Goal: Task Accomplishment & Management: Manage account settings

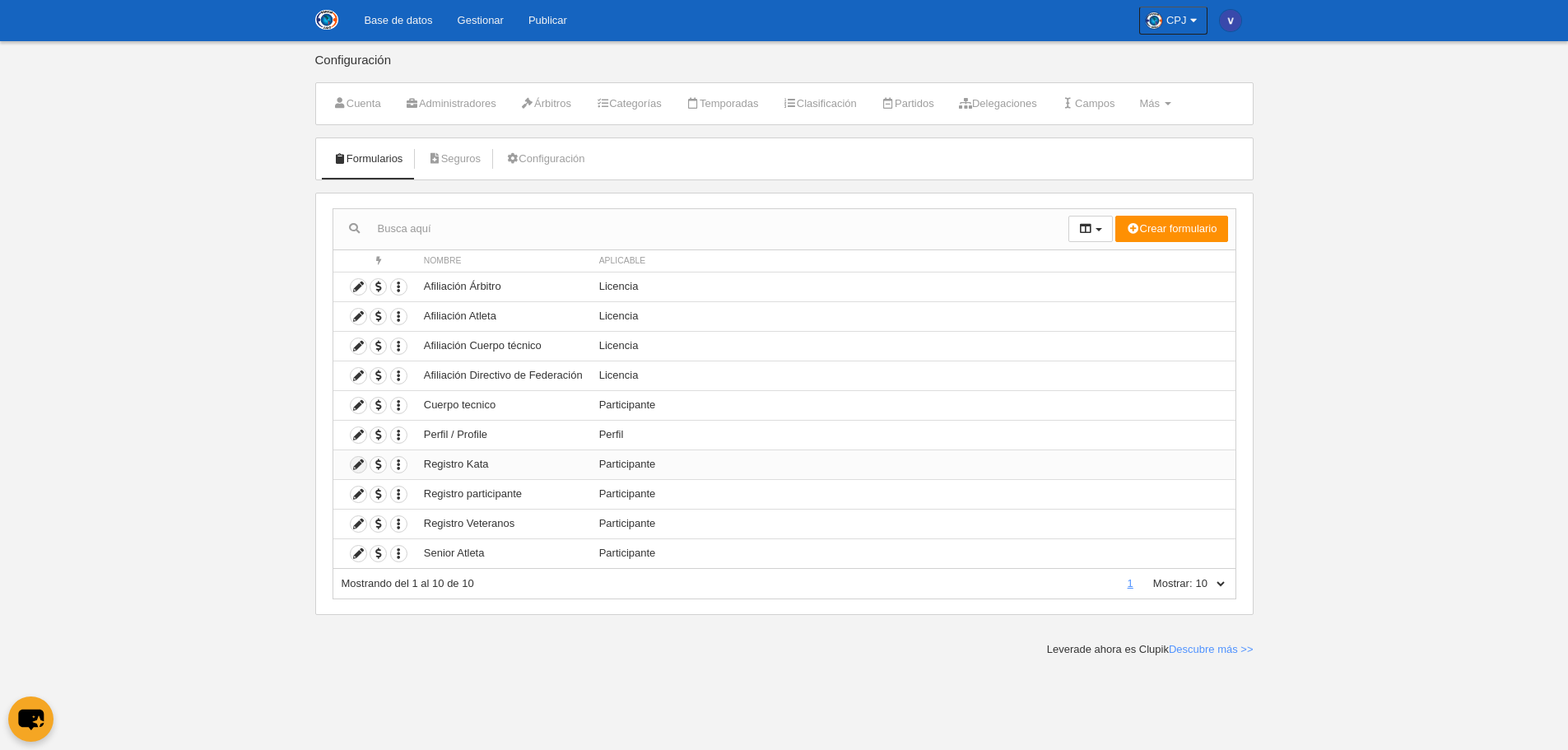
click at [356, 464] on icon at bounding box center [358, 465] width 16 height 16
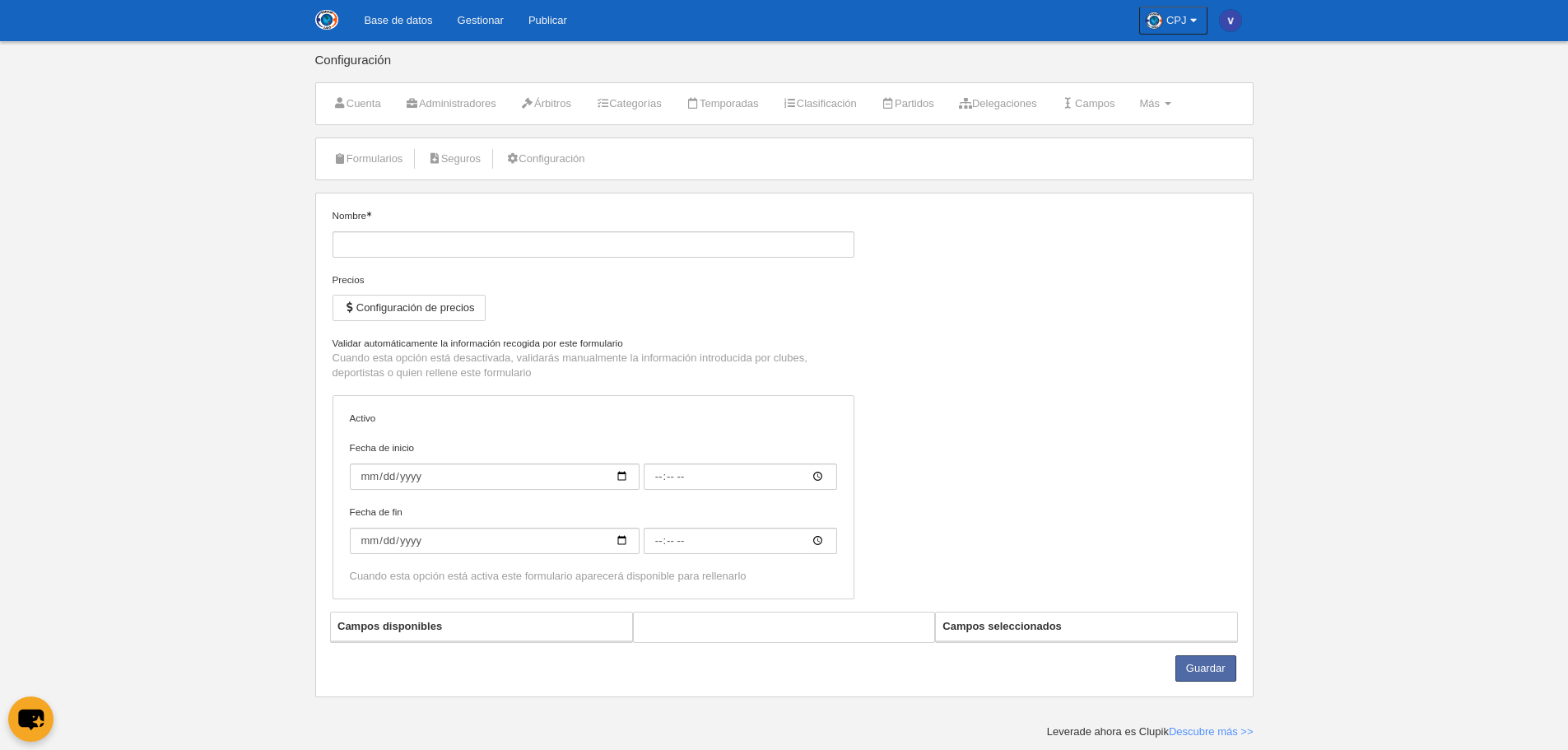
type input "Registro Kata"
checkbox input "true"
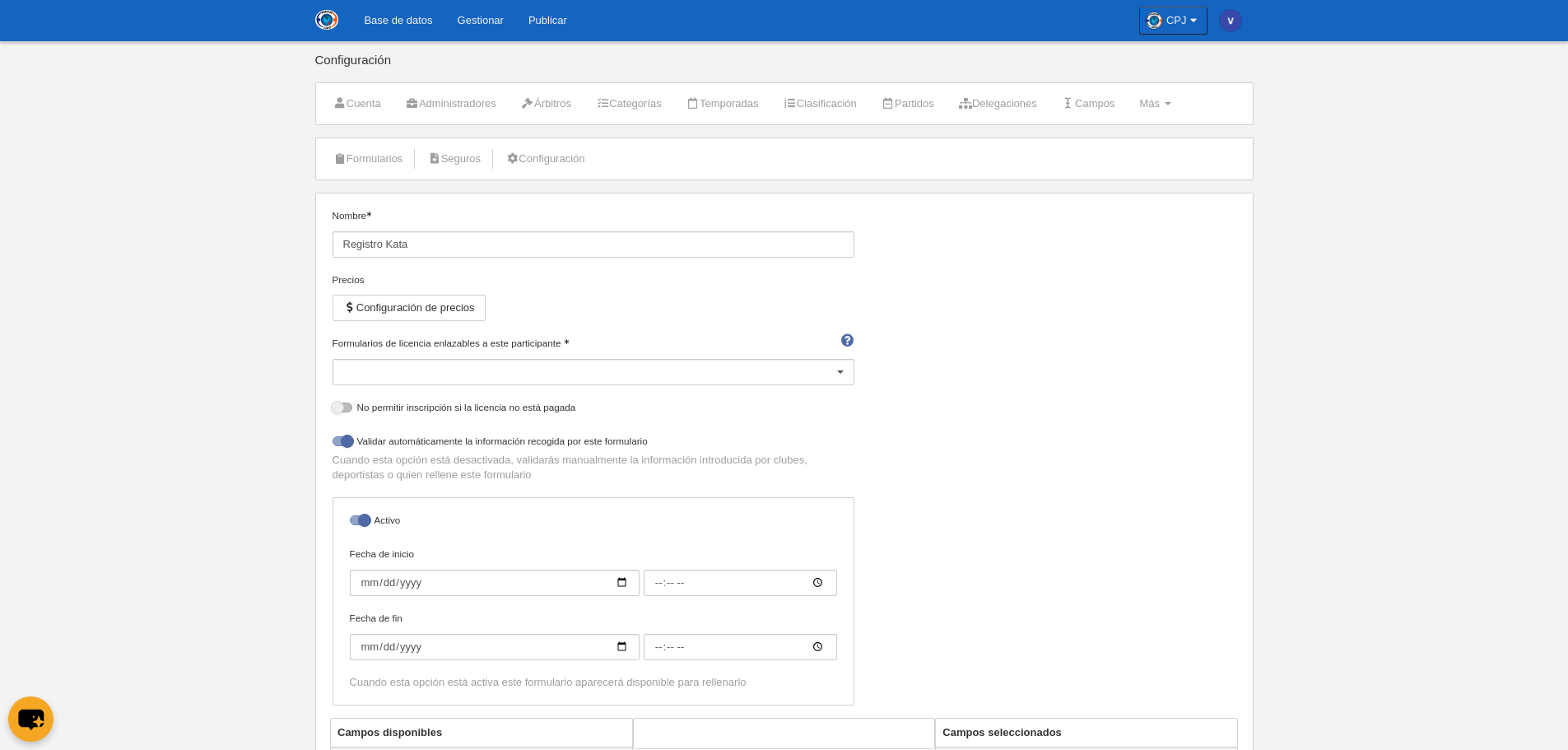
click at [385, 22] on link "Base de datos" at bounding box center [397, 20] width 93 height 41
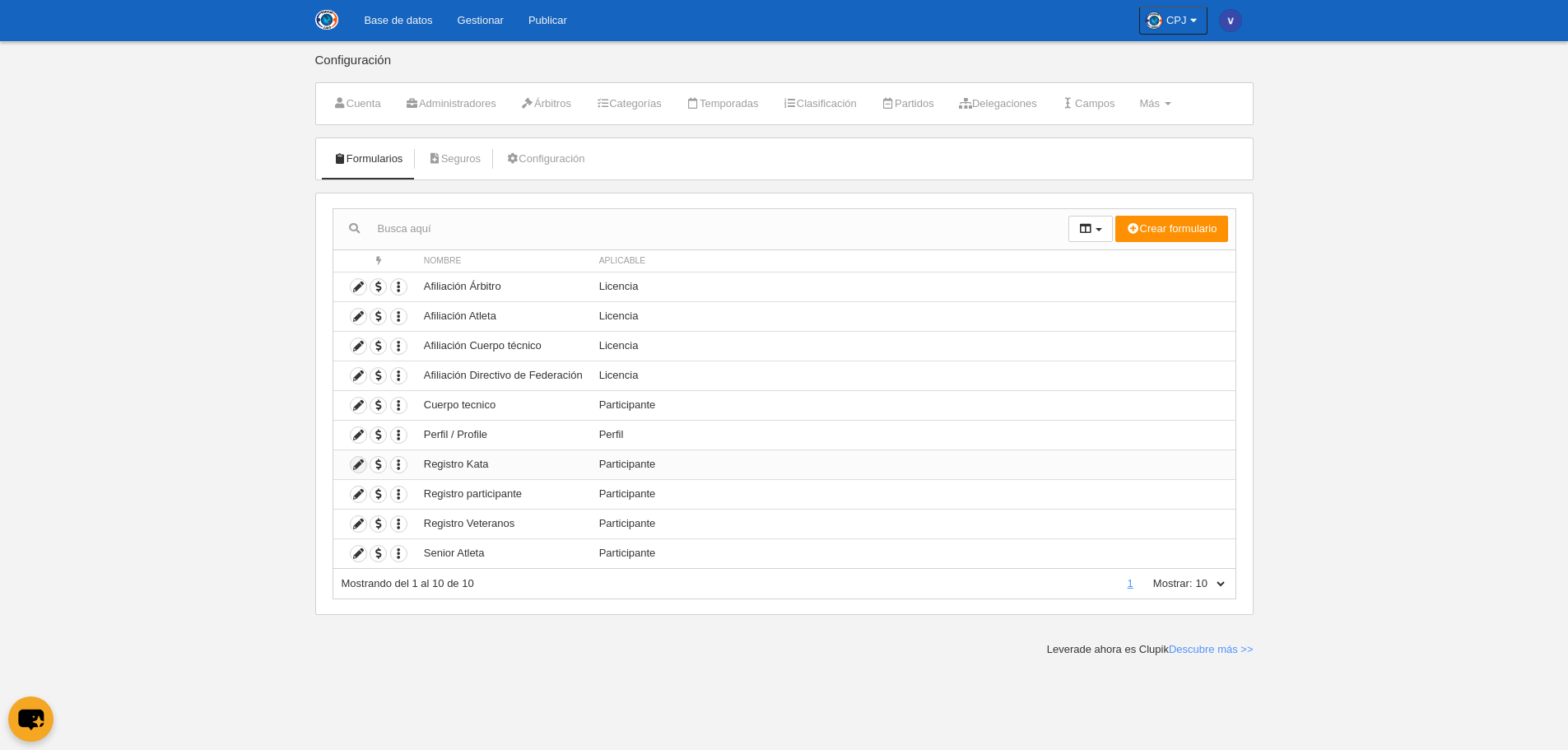
click at [356, 463] on icon at bounding box center [358, 465] width 16 height 16
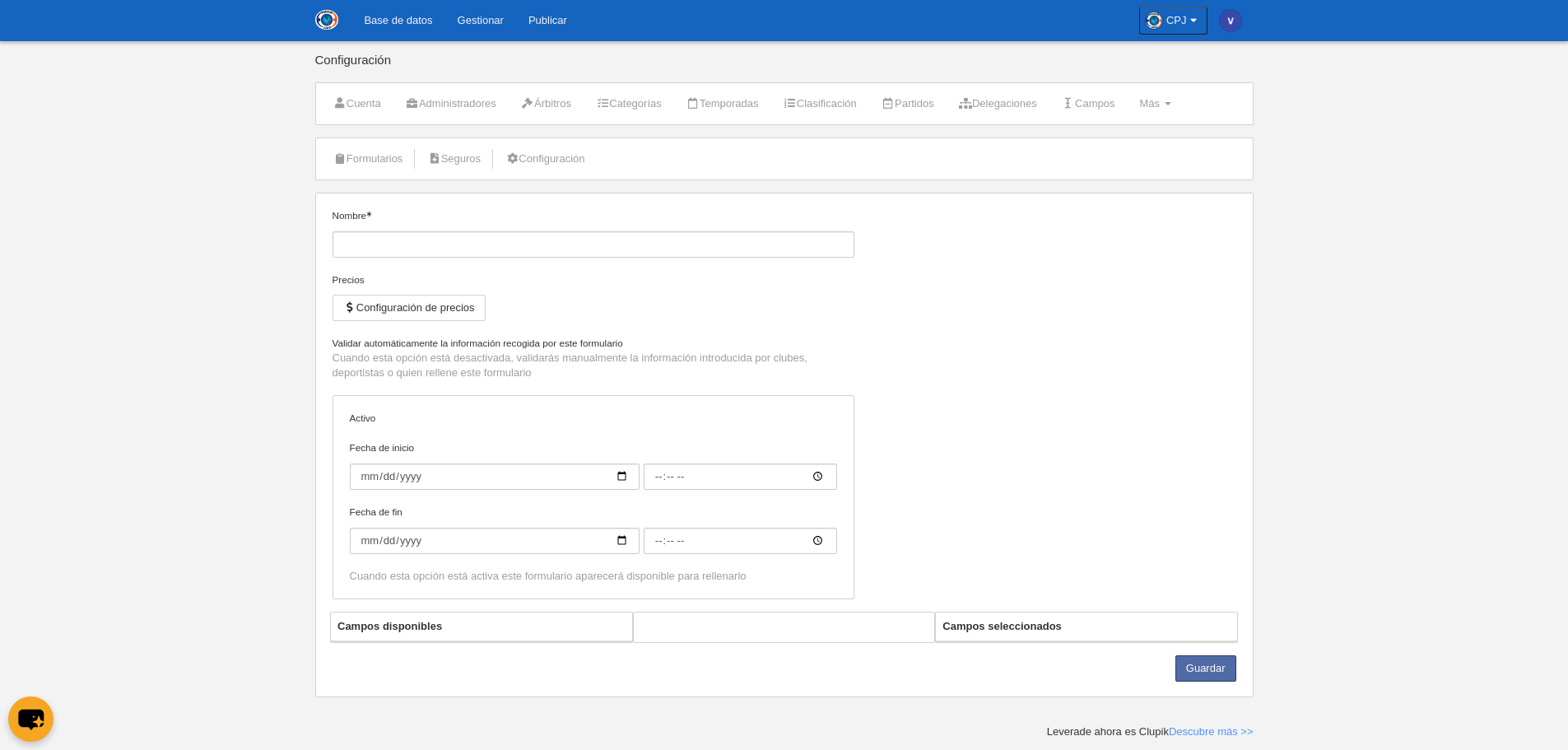
type input "Registro Kata"
checkbox input "true"
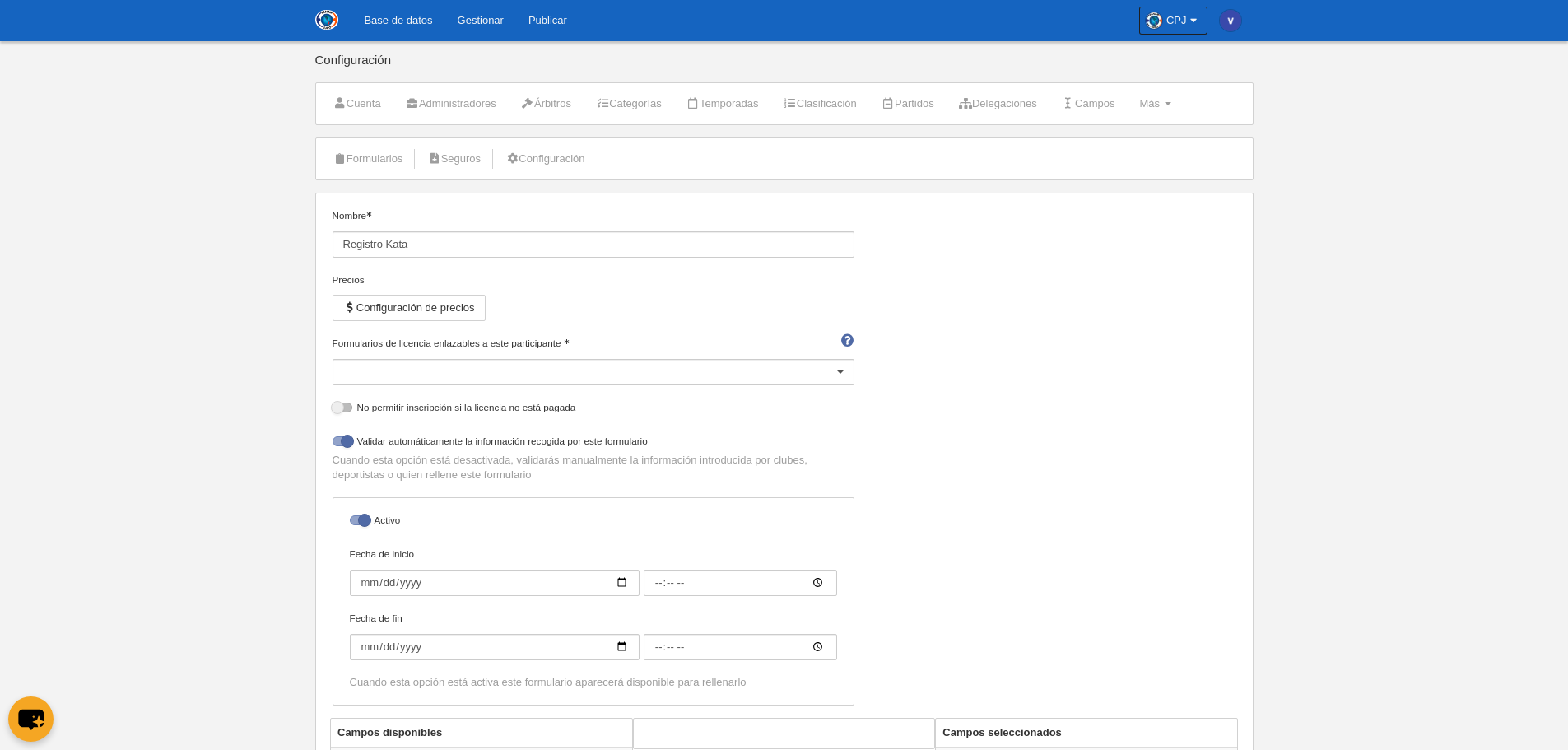
click at [496, 381] on div at bounding box center [593, 371] width 522 height 26
click at [404, 445] on span "Afiliación Atleta" at bounding box center [379, 449] width 72 height 13
select select "selected"
click at [297, 414] on body "Base de datos Gestionar Publicar CPJ Ajustes generales Ir a vista pública Vanes…" at bounding box center [784, 375] width 1568 height 750
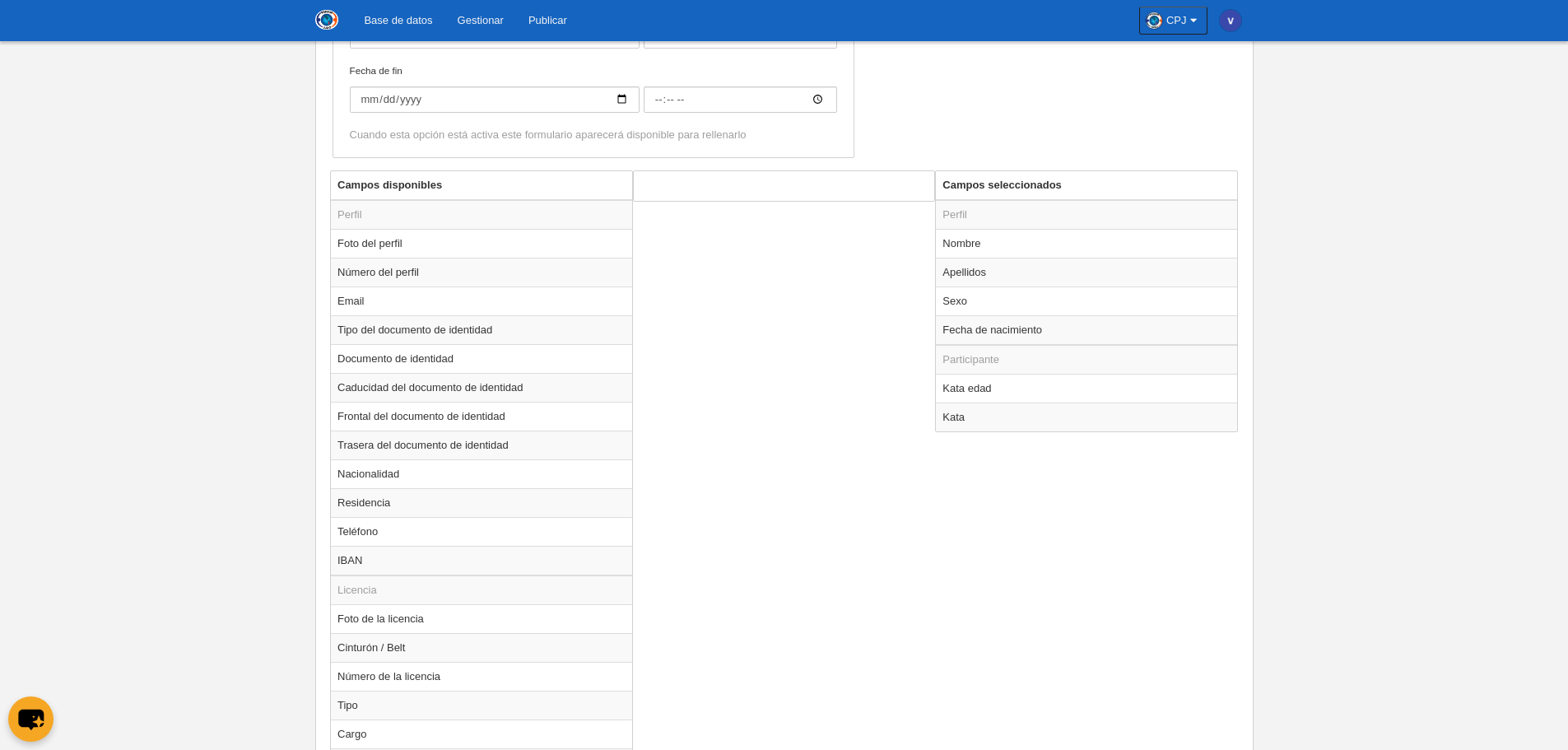
scroll to position [576, 0]
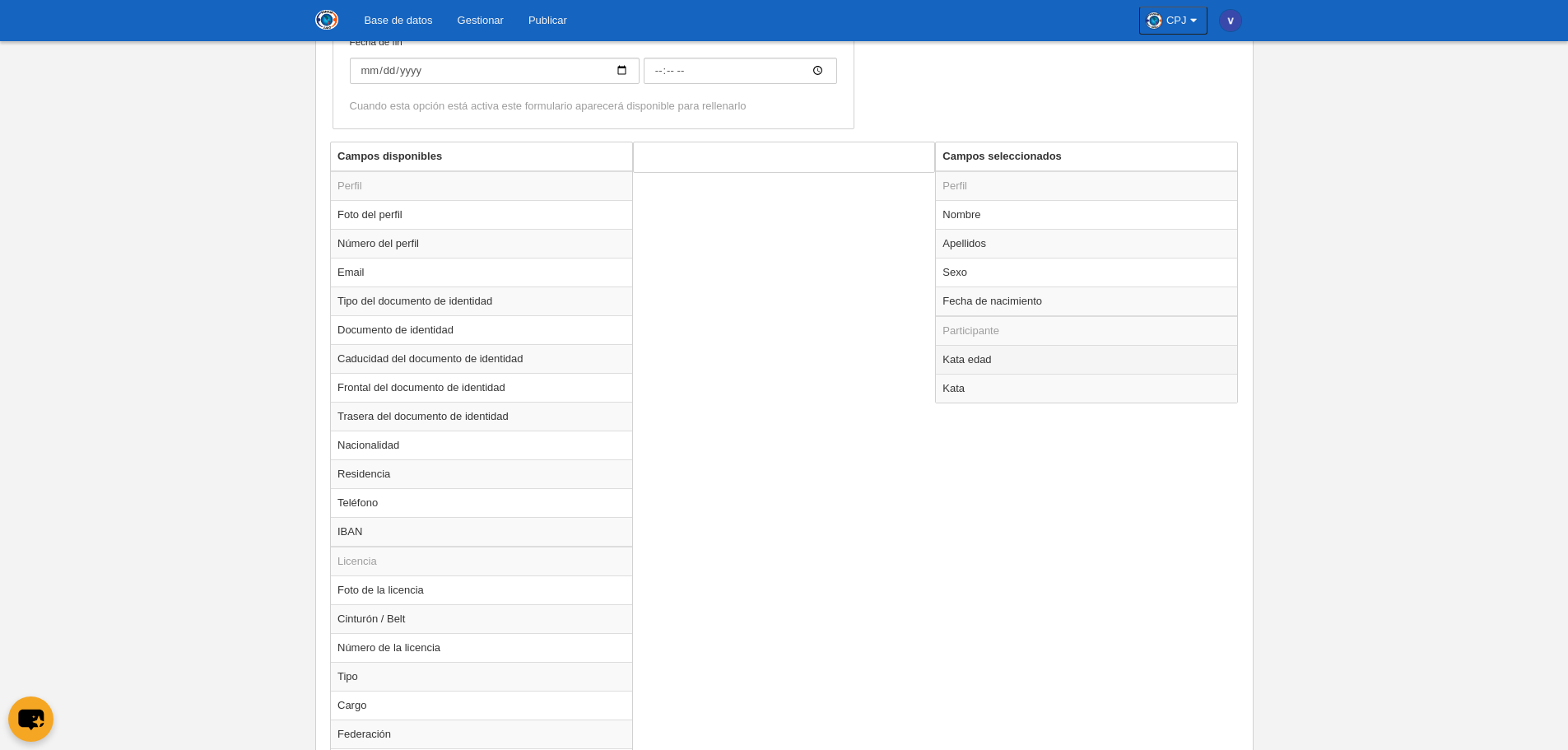
click at [1043, 354] on td "Kata edad" at bounding box center [1086, 359] width 301 height 29
radio input "true"
select select
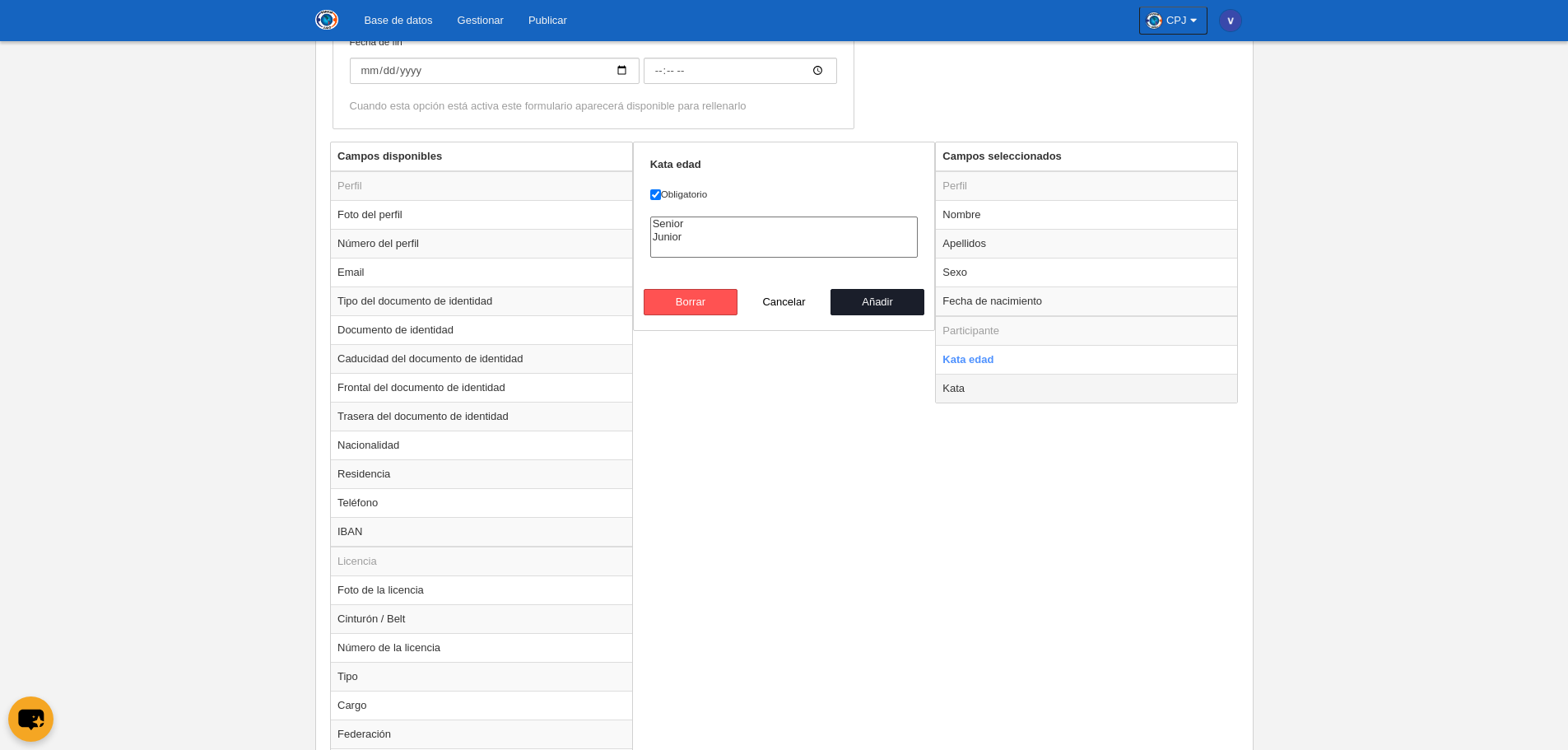
click at [1037, 382] on td "Kata" at bounding box center [1086, 389] width 301 height 29
radio input "false"
radio input "true"
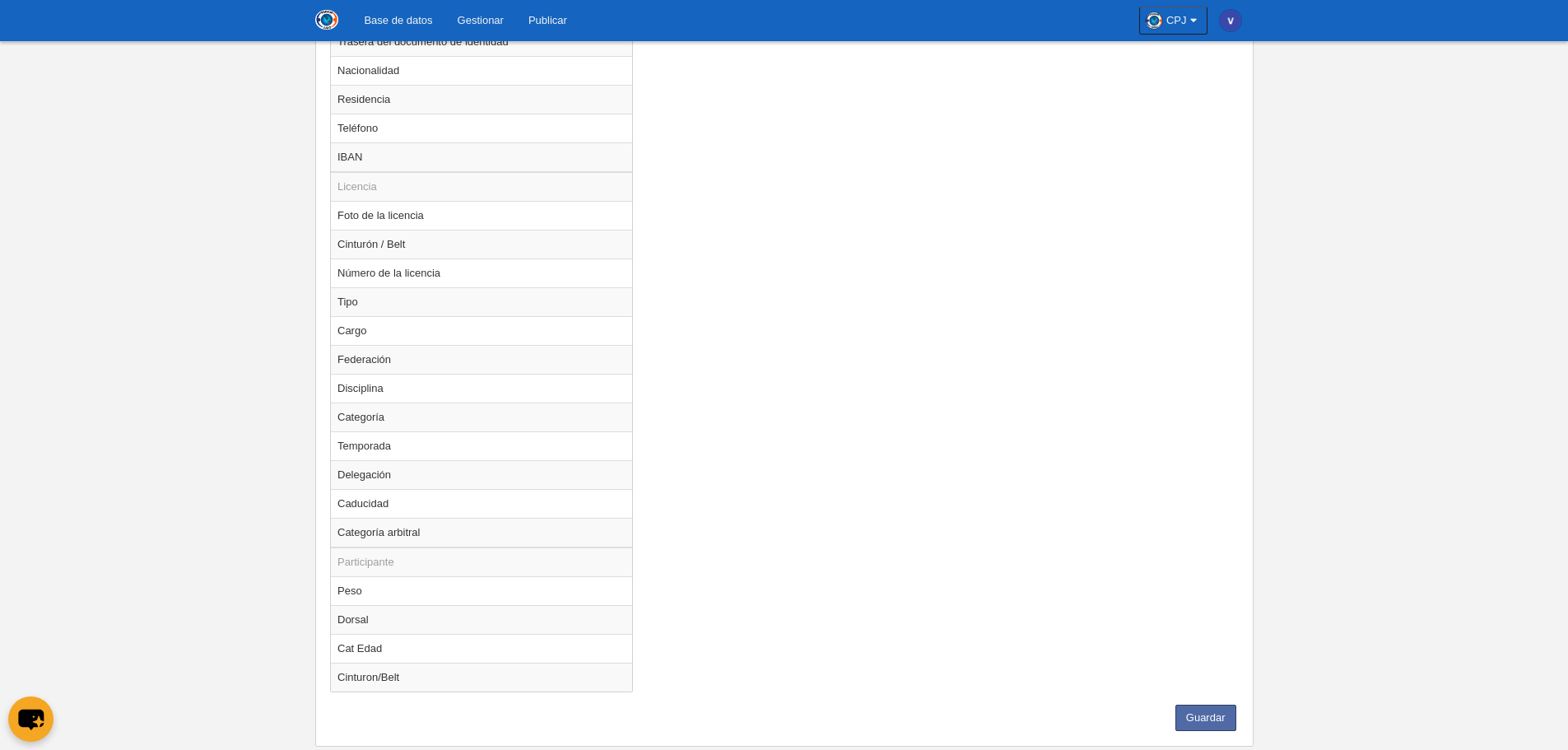
scroll to position [988, 0]
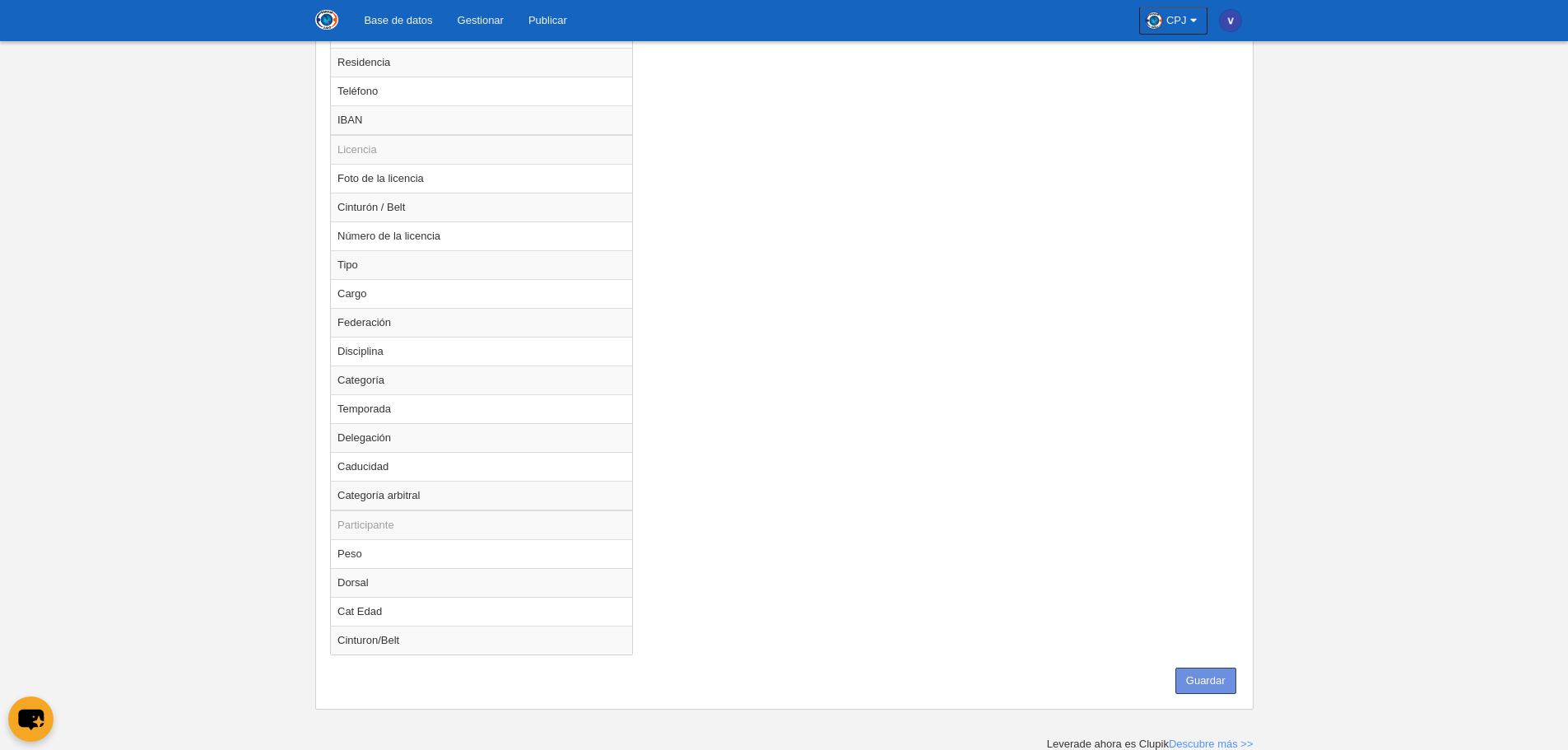
click at [1200, 684] on button "Guardar" at bounding box center [1206, 680] width 61 height 26
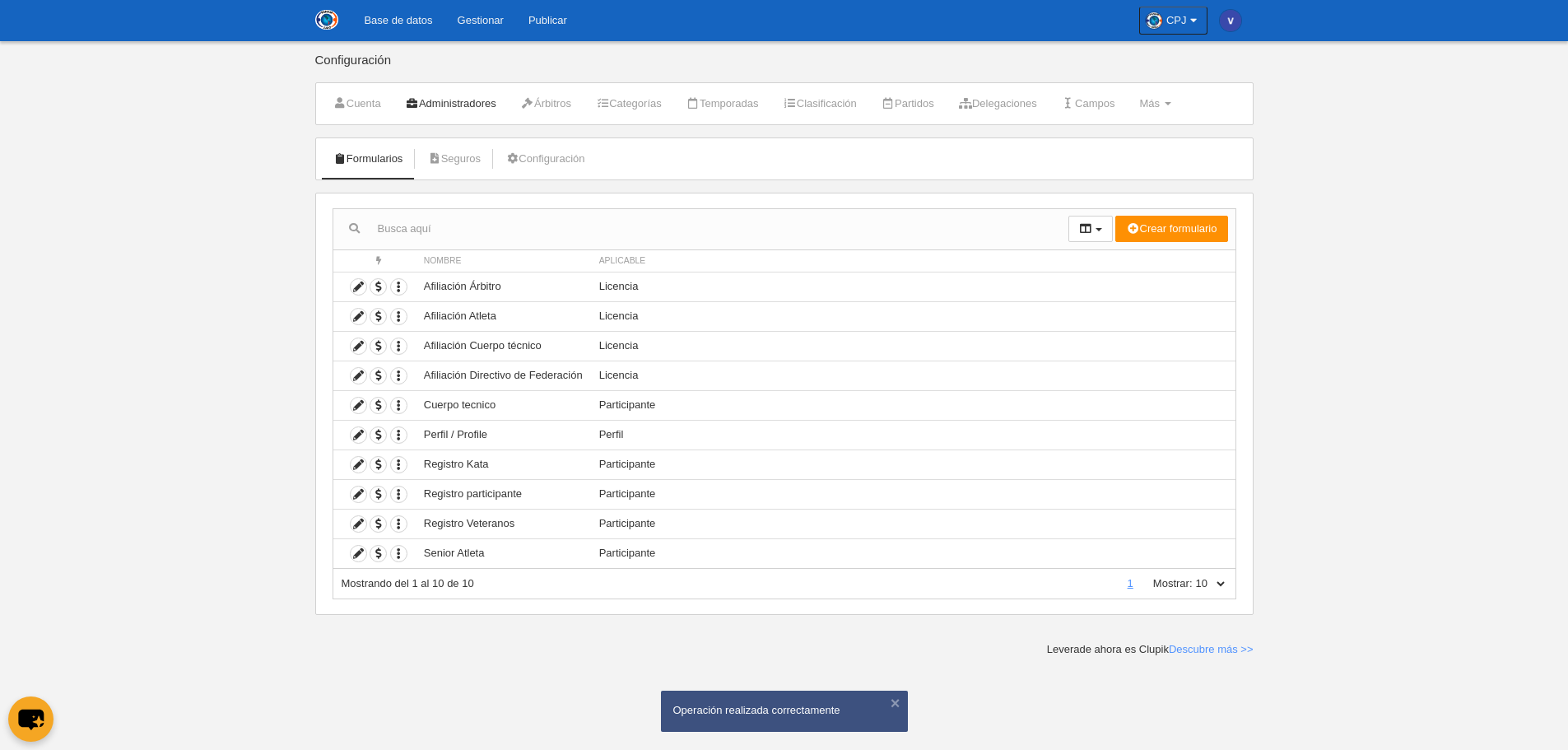
click at [469, 106] on link "Administradores" at bounding box center [451, 103] width 109 height 24
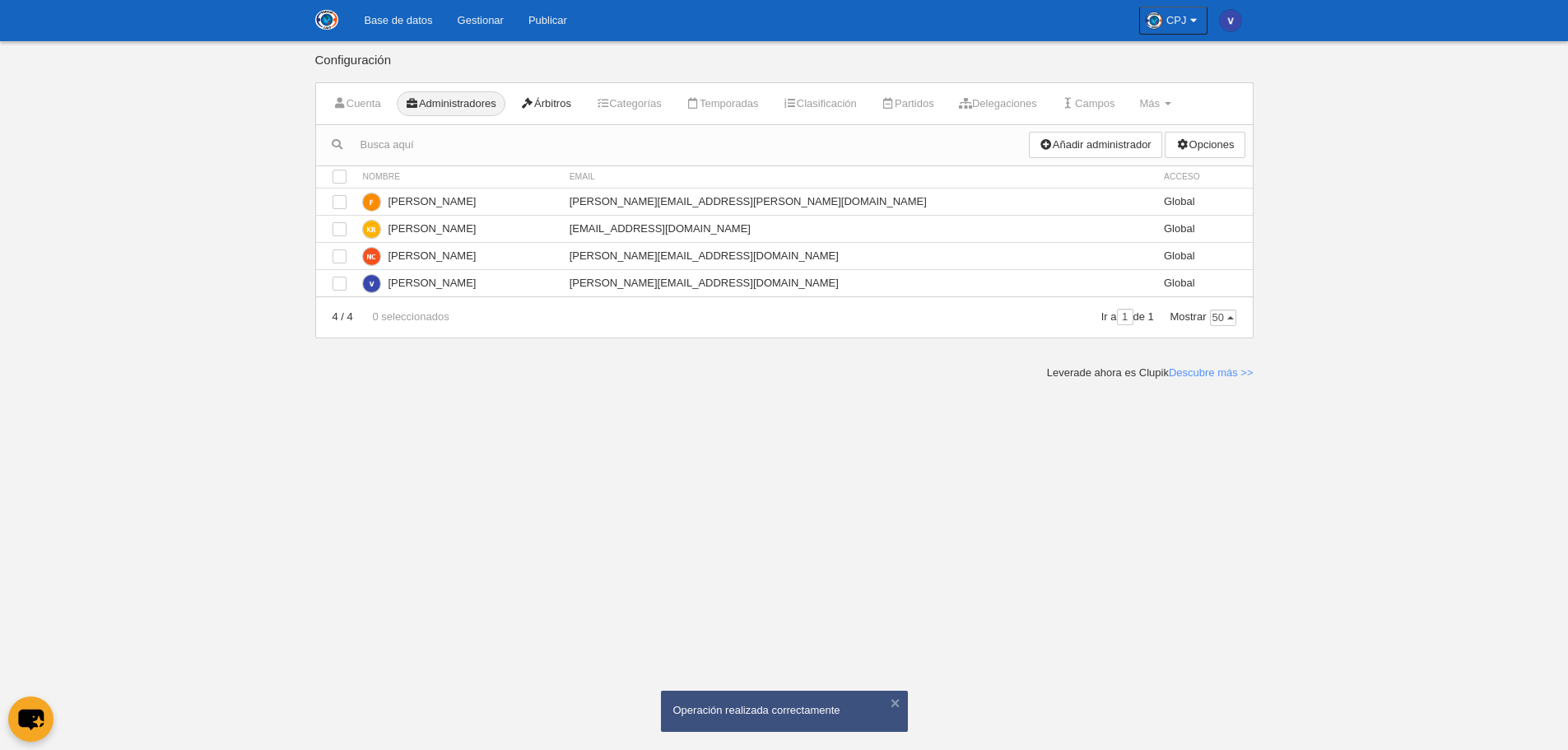
click at [534, 103] on icon at bounding box center [528, 103] width 14 height 11
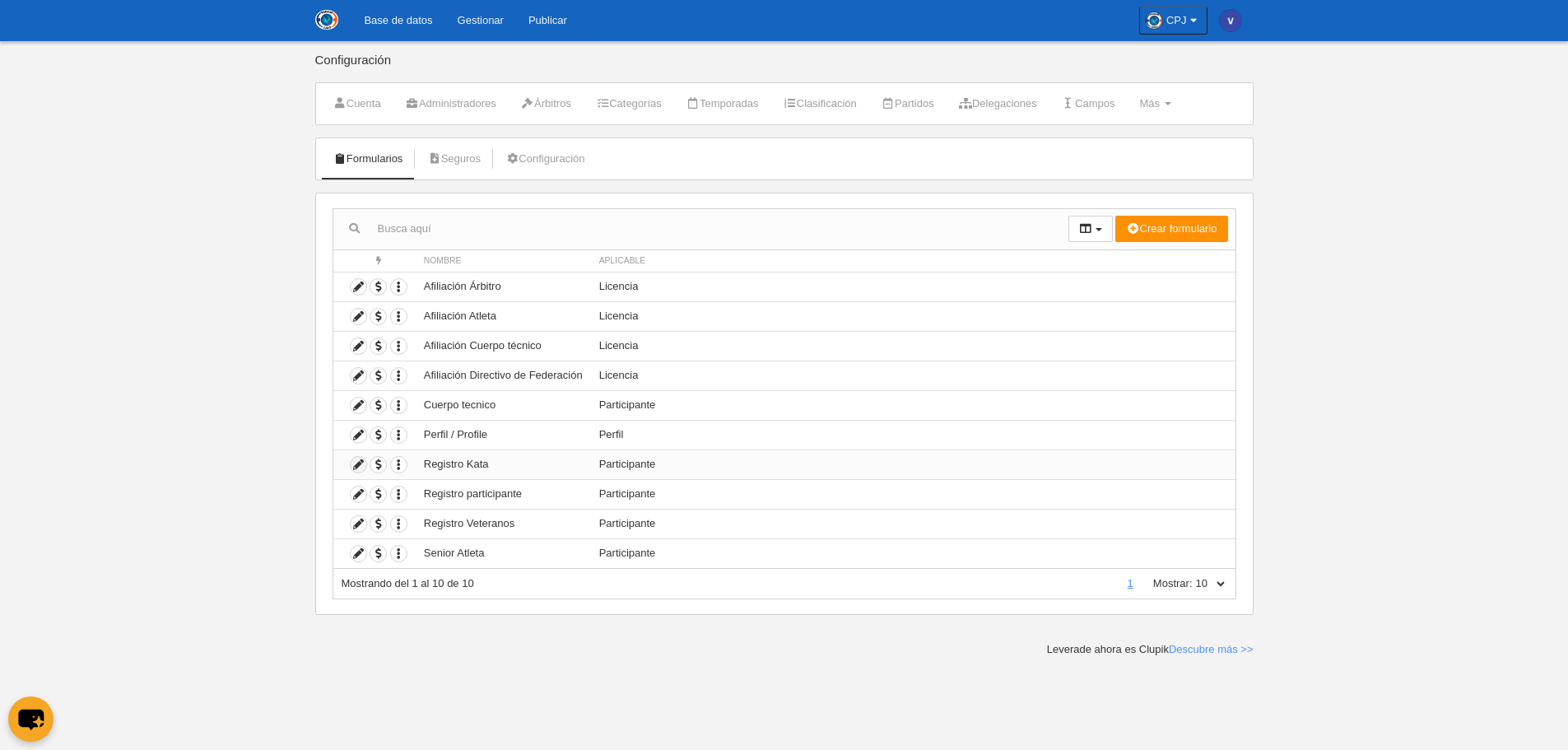
click at [357, 459] on icon at bounding box center [358, 465] width 16 height 16
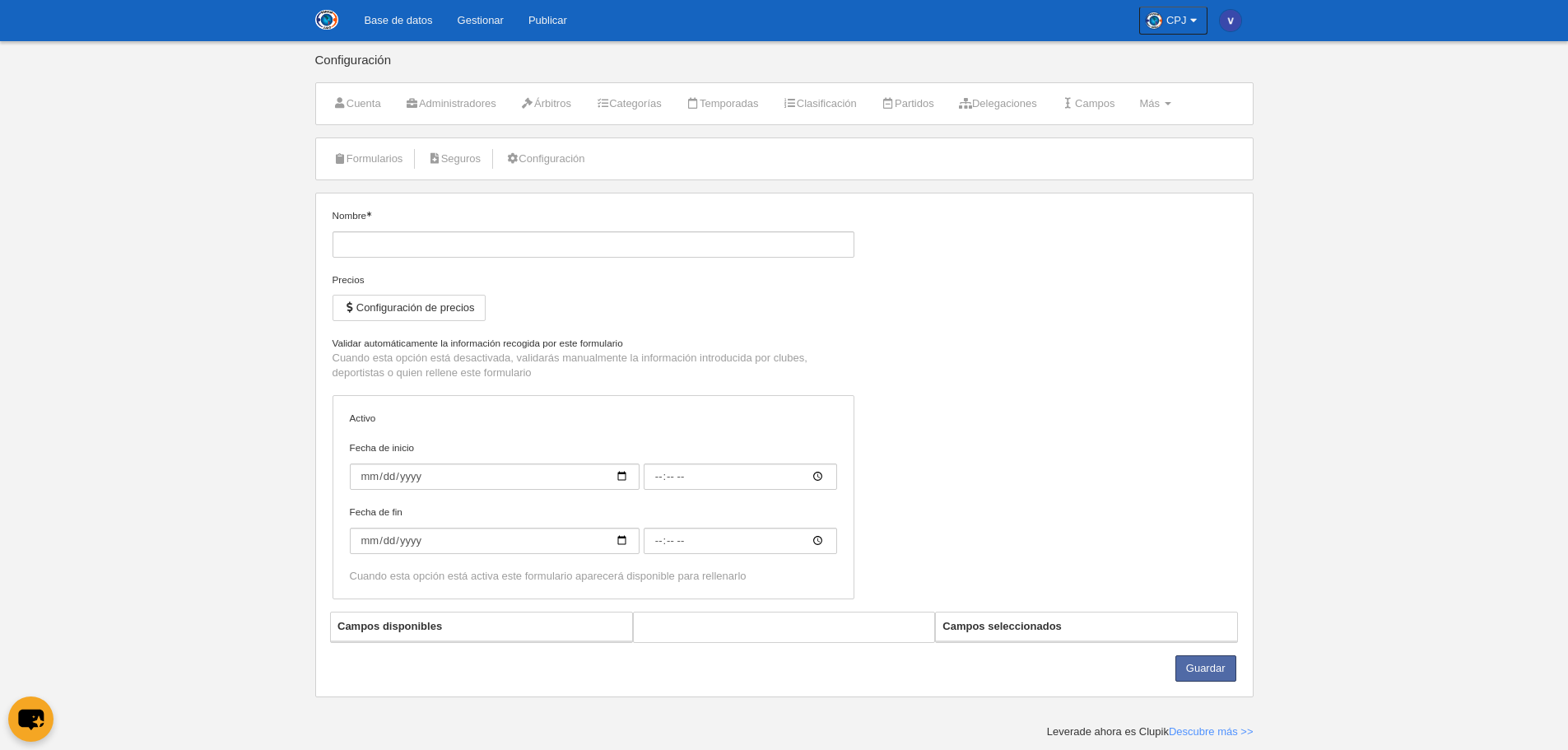
type input "Registro Kata"
checkbox input "true"
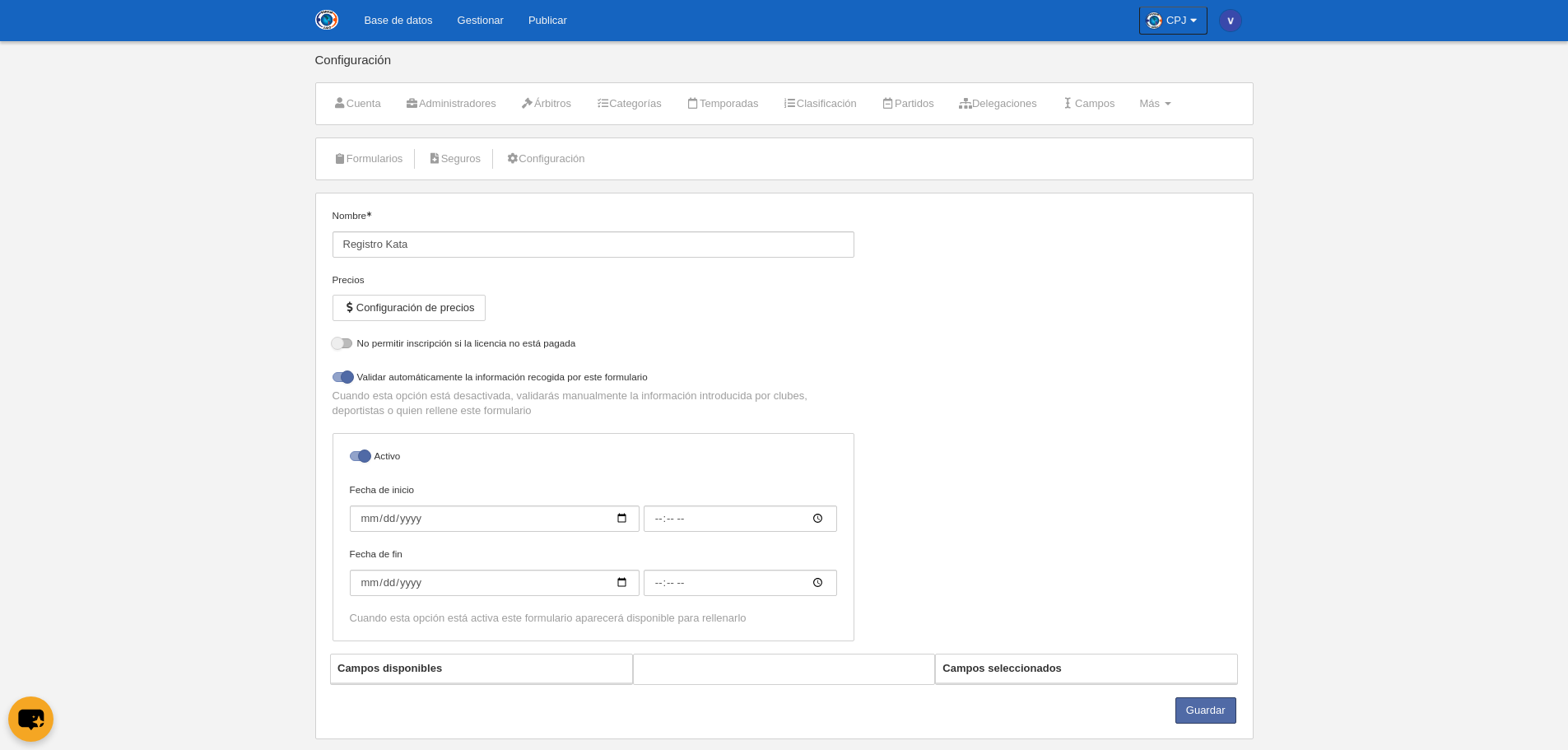
select select "selected"
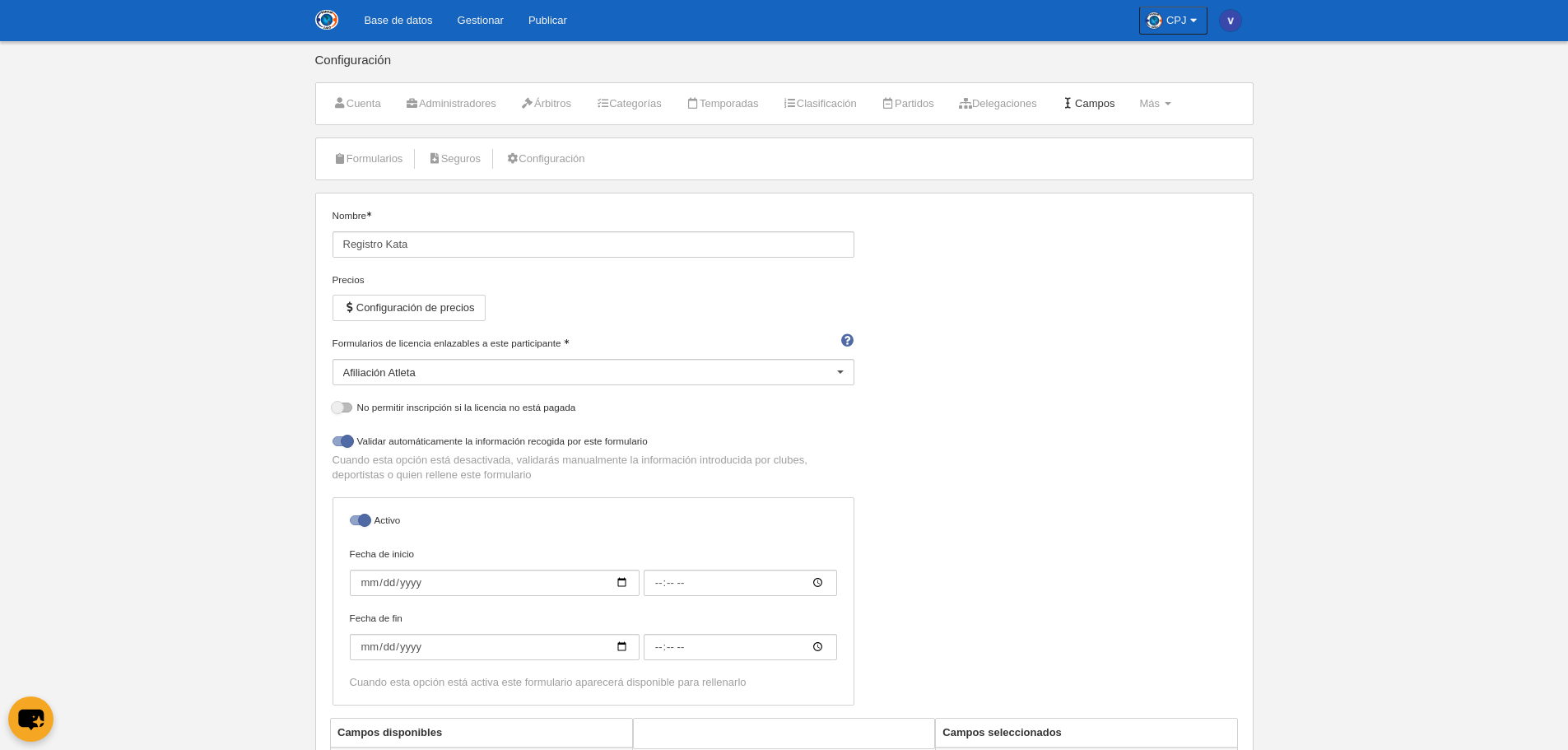
click at [1123, 98] on link "Campos" at bounding box center [1089, 103] width 72 height 24
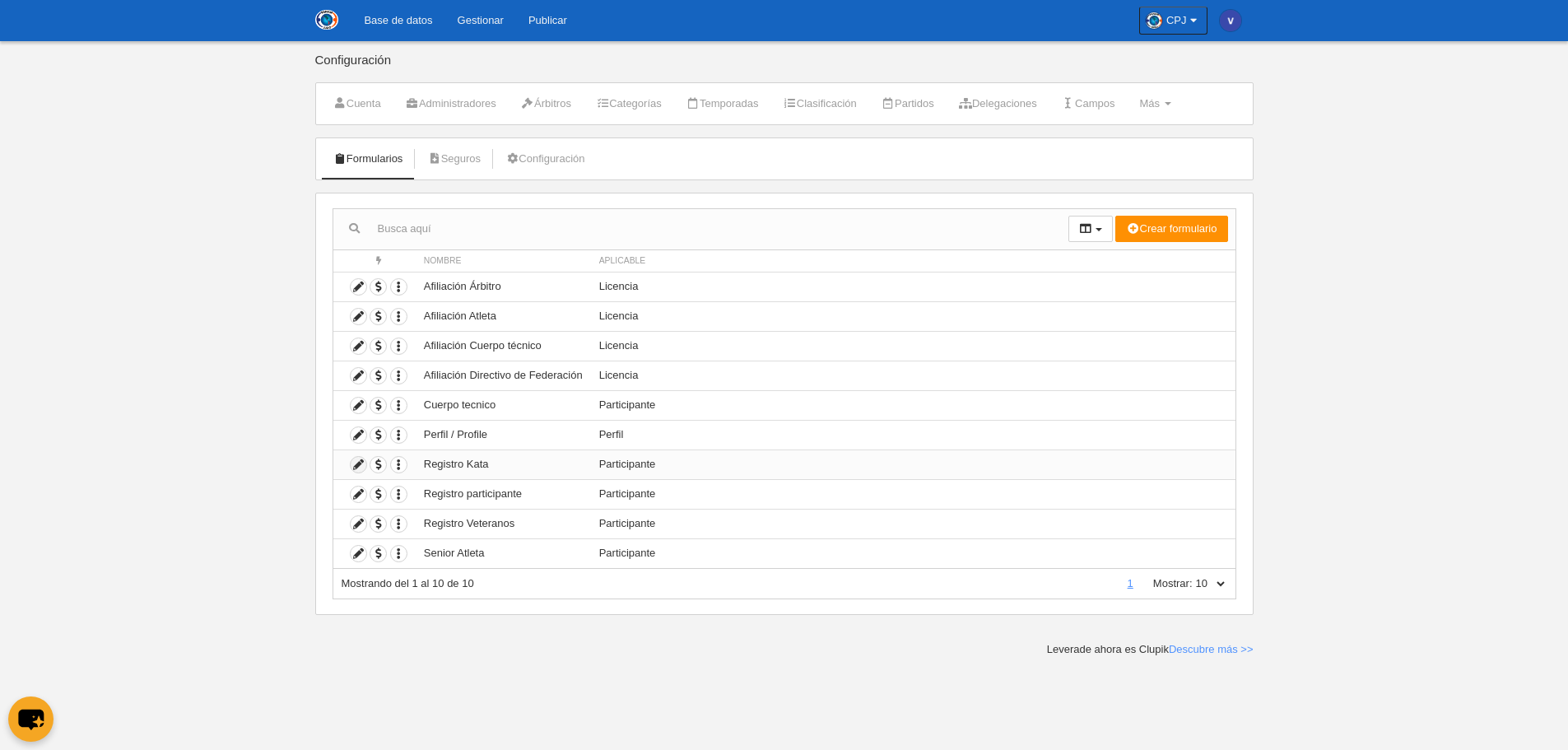
click at [356, 467] on icon at bounding box center [358, 465] width 16 height 16
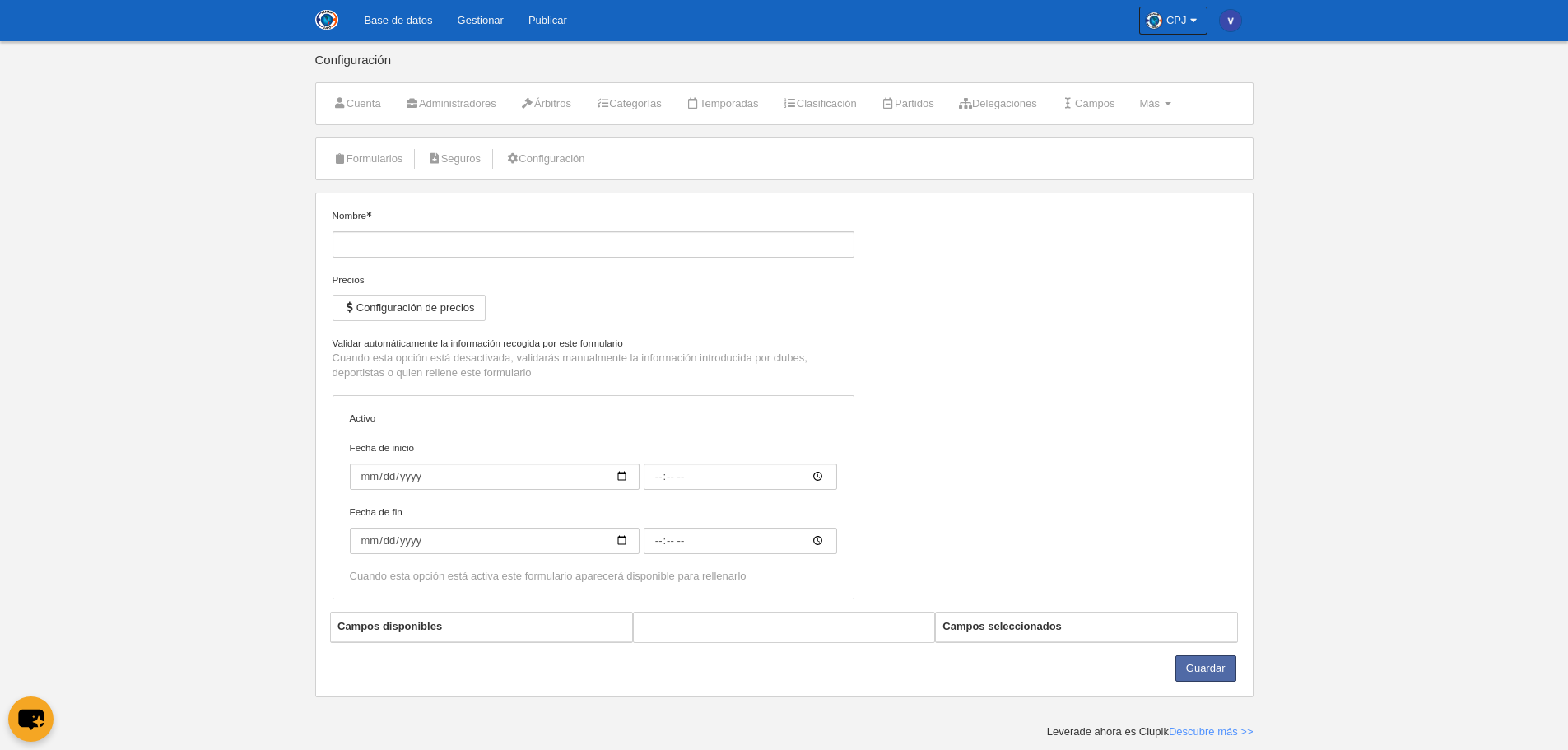
type input "Registro Kata"
checkbox input "true"
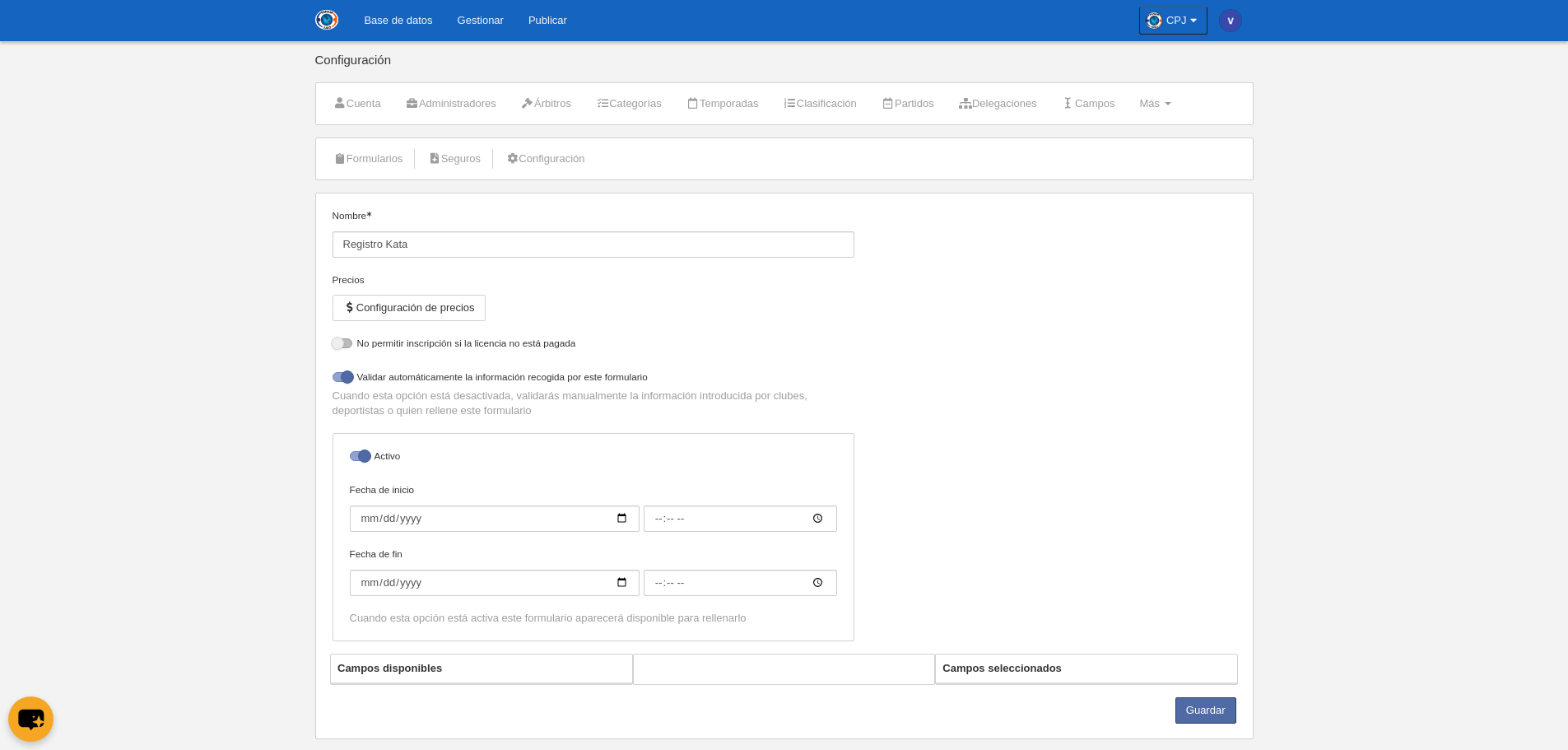
select select "selected"
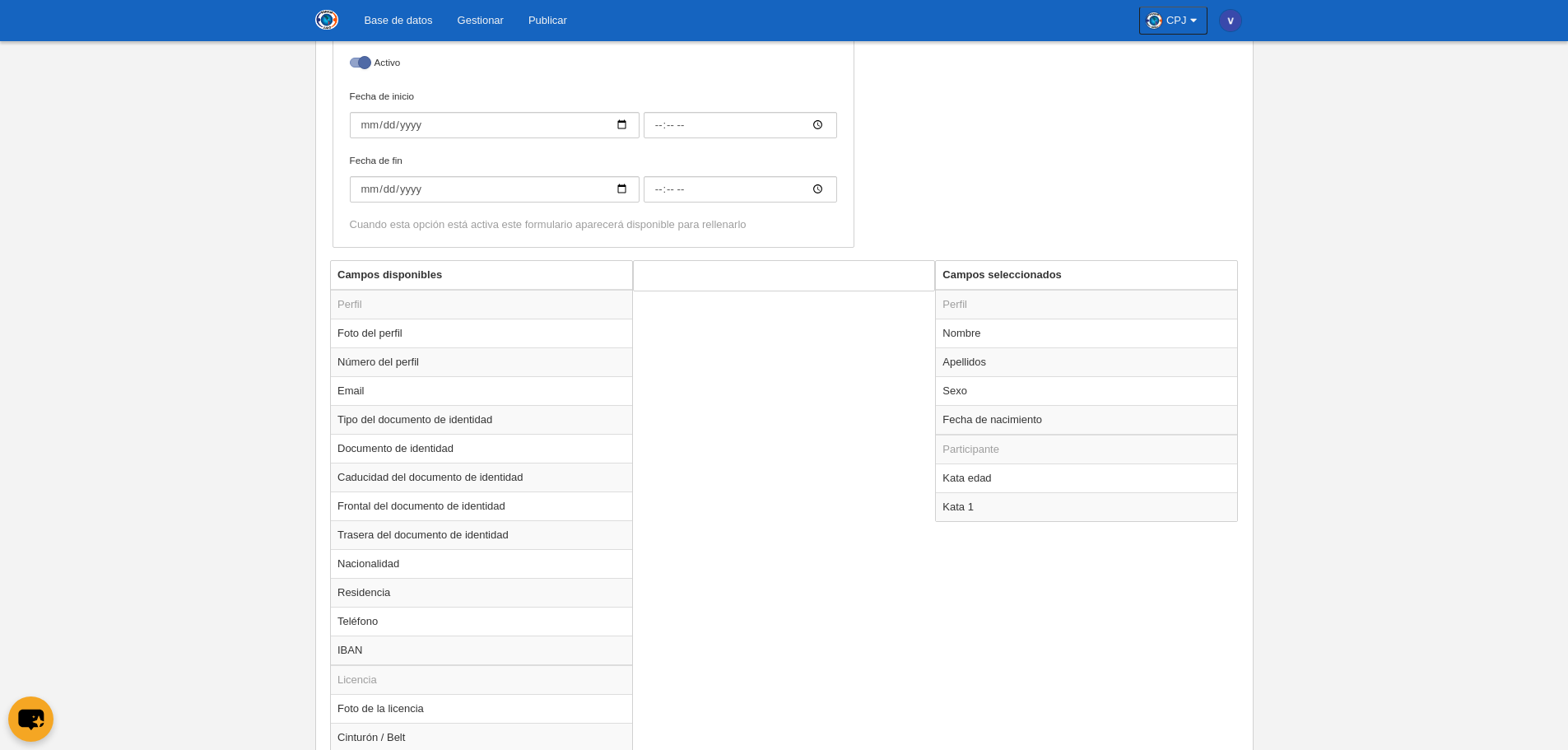
scroll to position [494, 0]
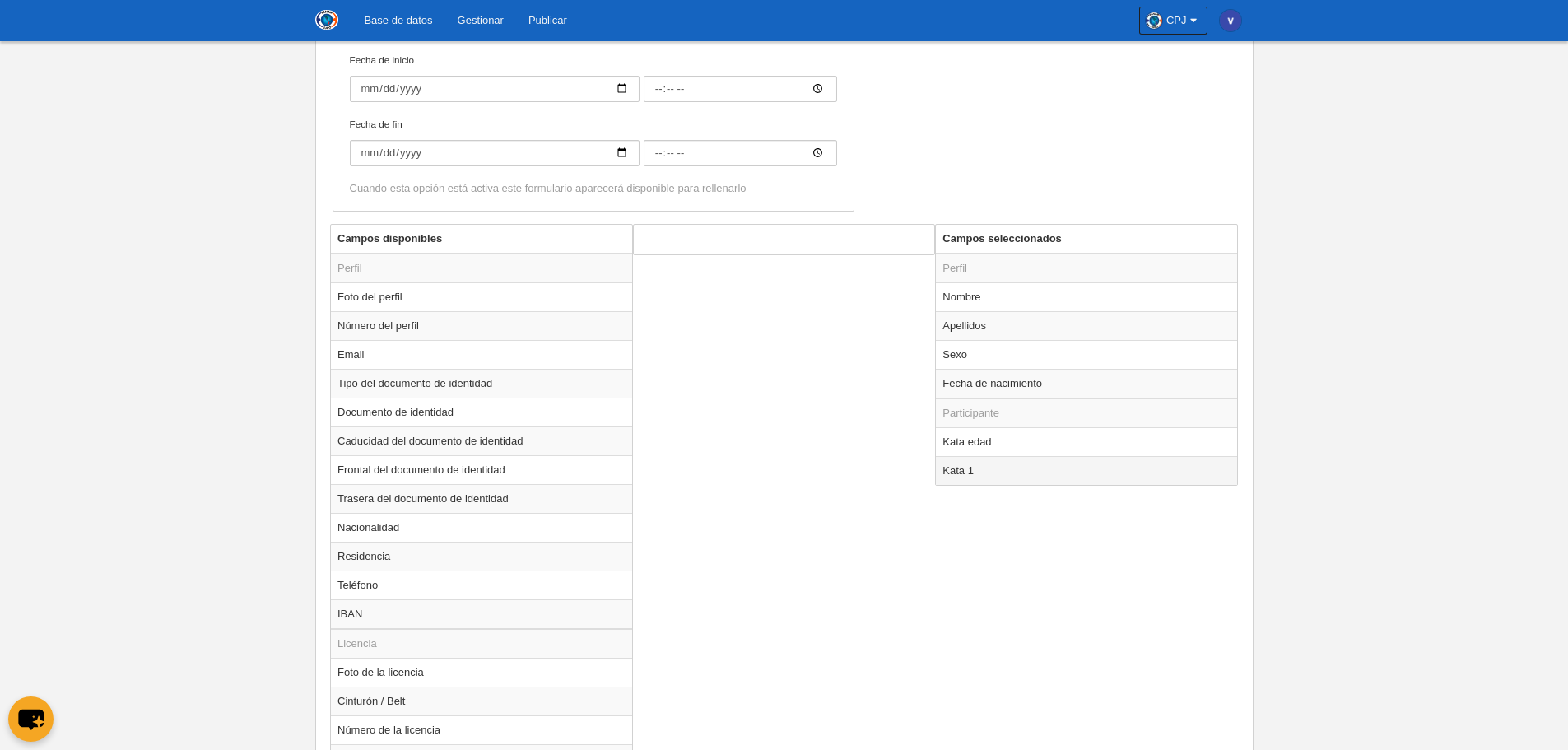
click at [1020, 469] on td "Kata 1" at bounding box center [1086, 470] width 301 height 29
radio input "true"
select select
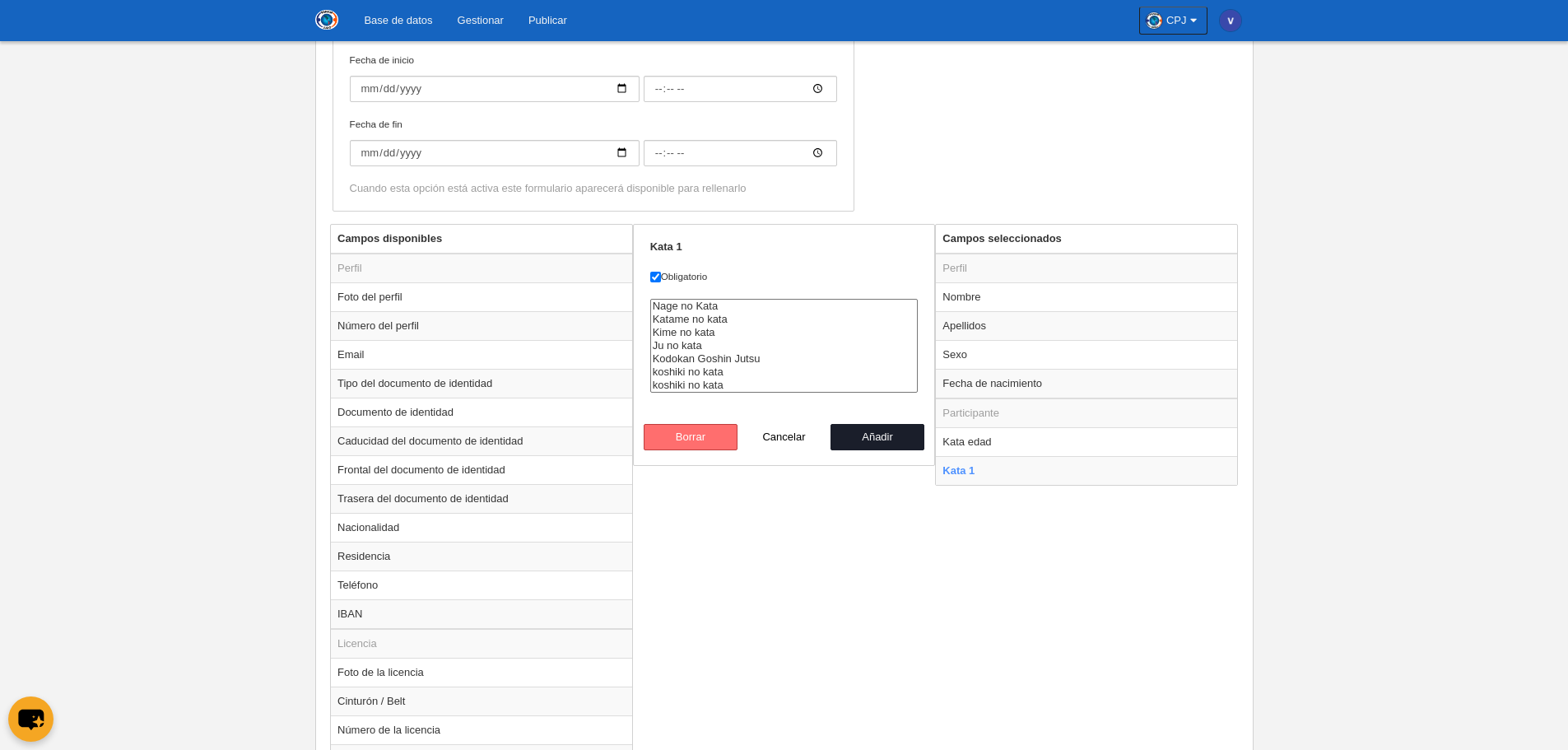
click at [701, 446] on button "Borrar" at bounding box center [691, 436] width 93 height 26
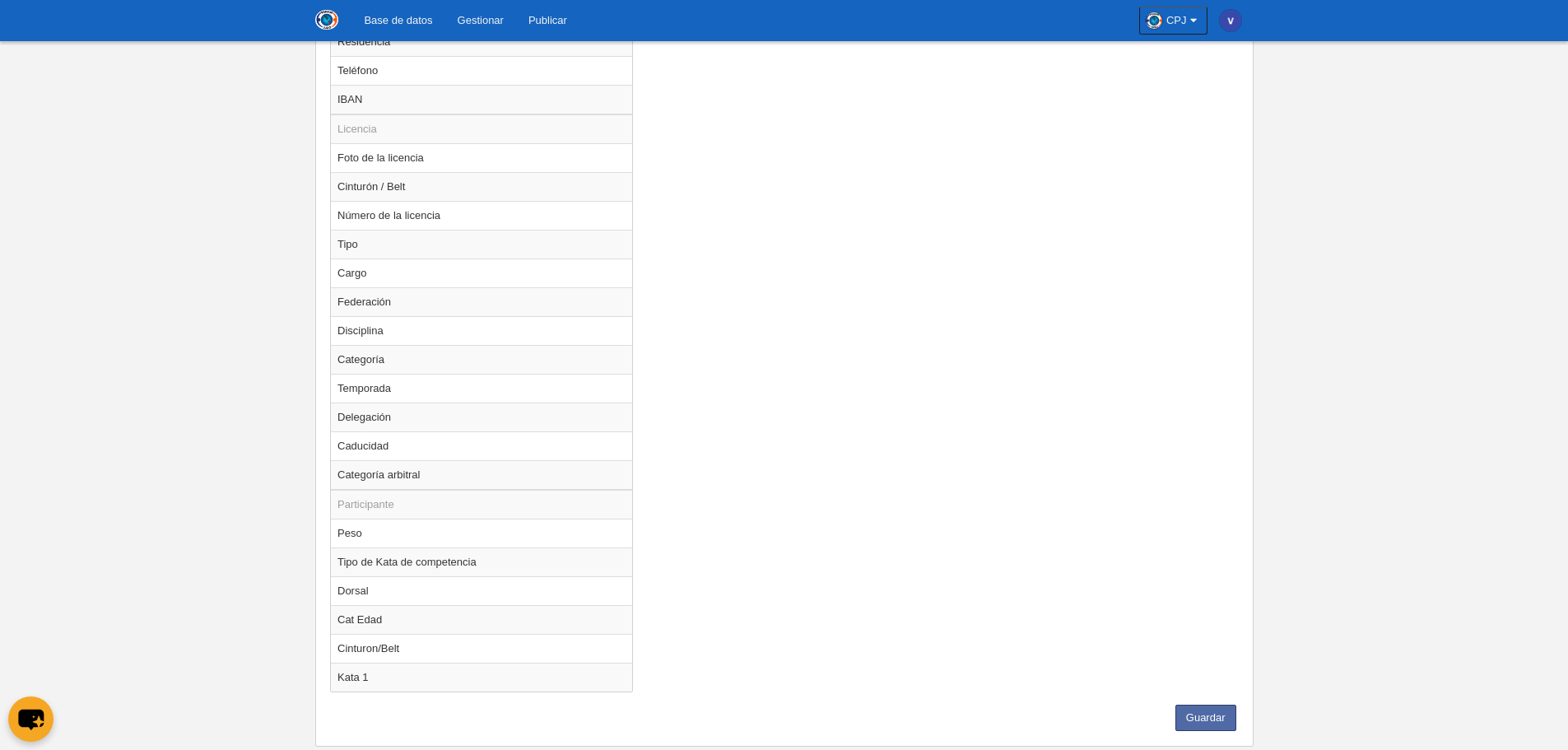
scroll to position [1047, 0]
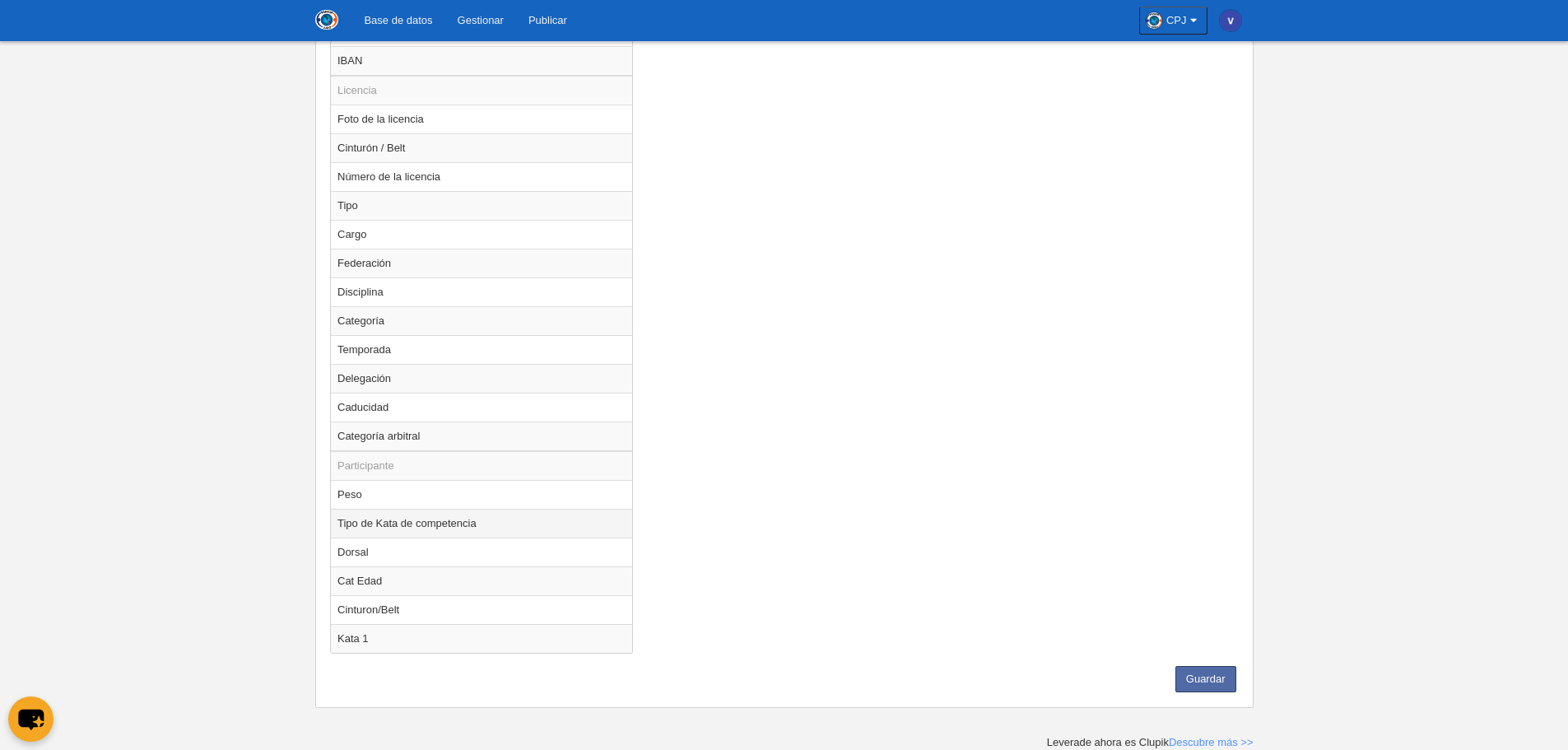
click at [504, 525] on td "Tipo de Kata de competencia" at bounding box center [481, 523] width 301 height 29
radio input "true"
click at [1213, 673] on button "Guardar" at bounding box center [1206, 679] width 61 height 26
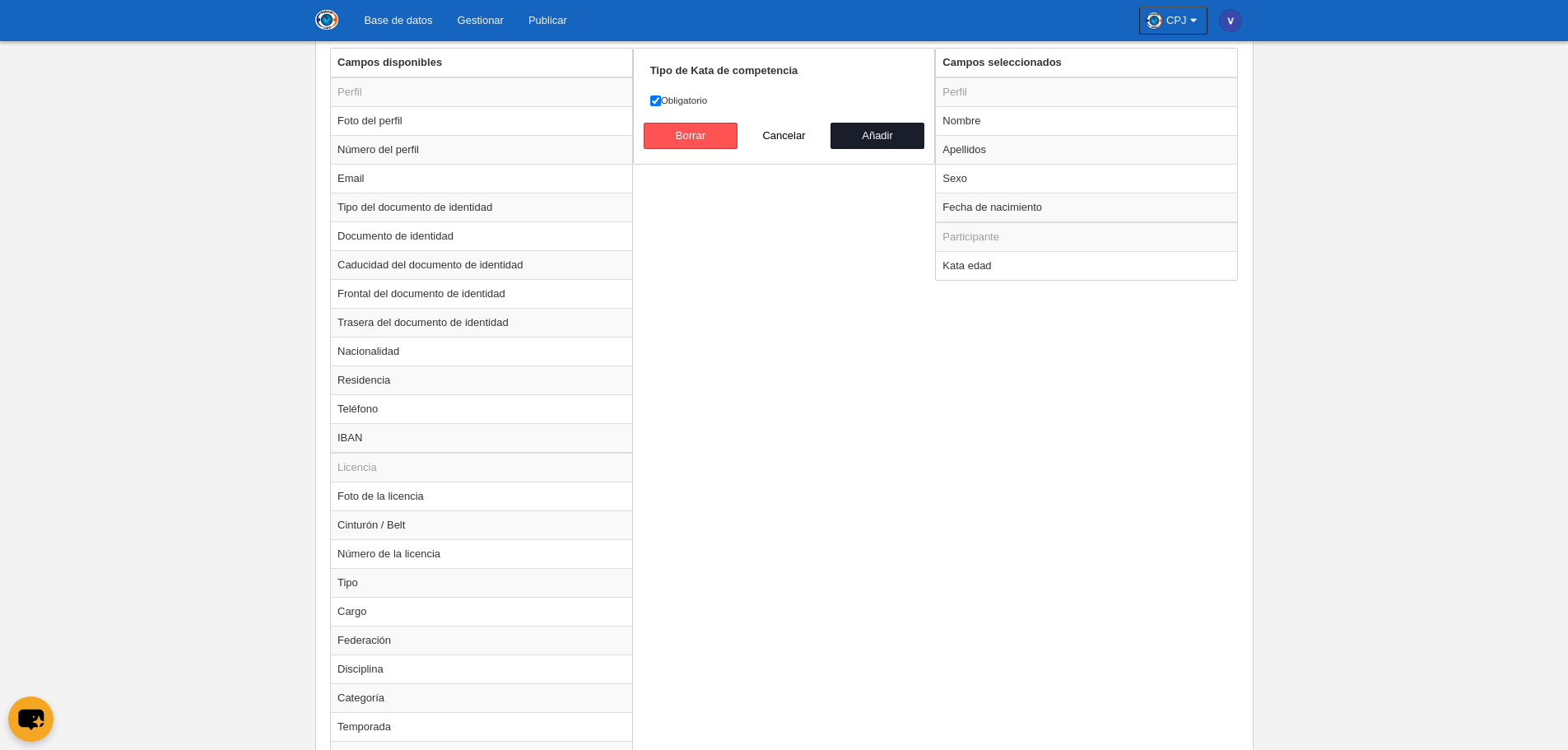
scroll to position [553, 0]
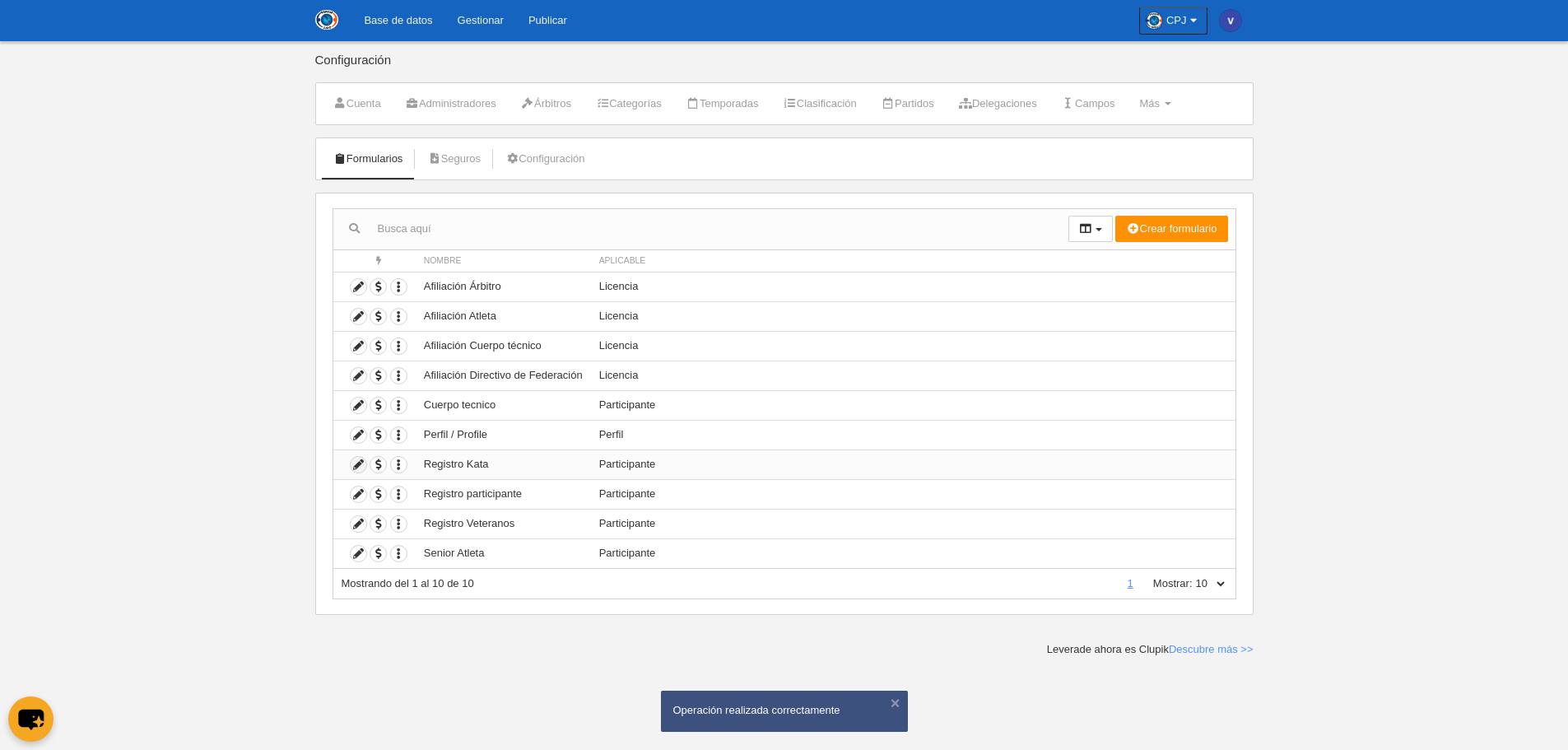
click at [355, 469] on icon at bounding box center [358, 465] width 16 height 16
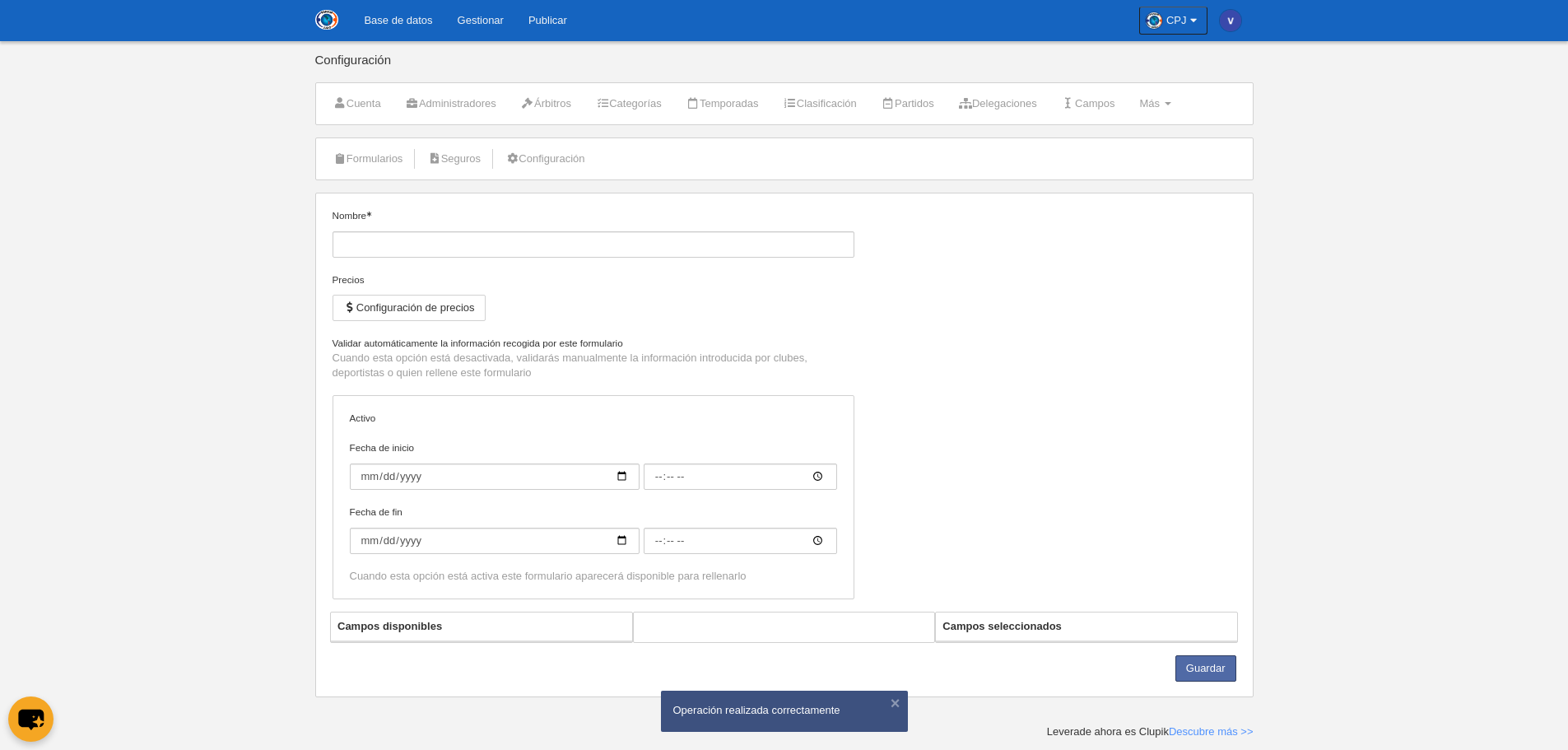
type input "Registro Kata"
checkbox input "true"
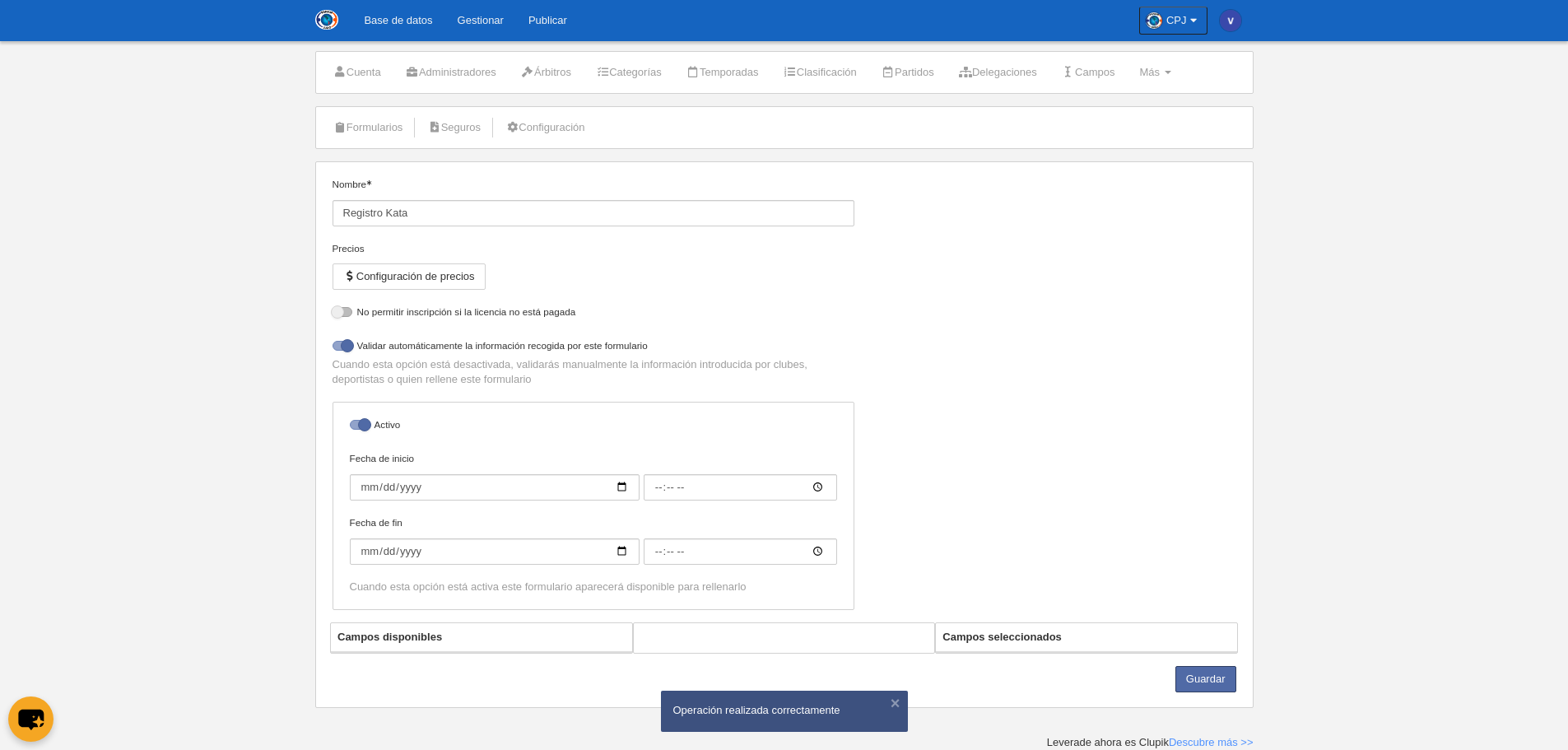
select select "selected"
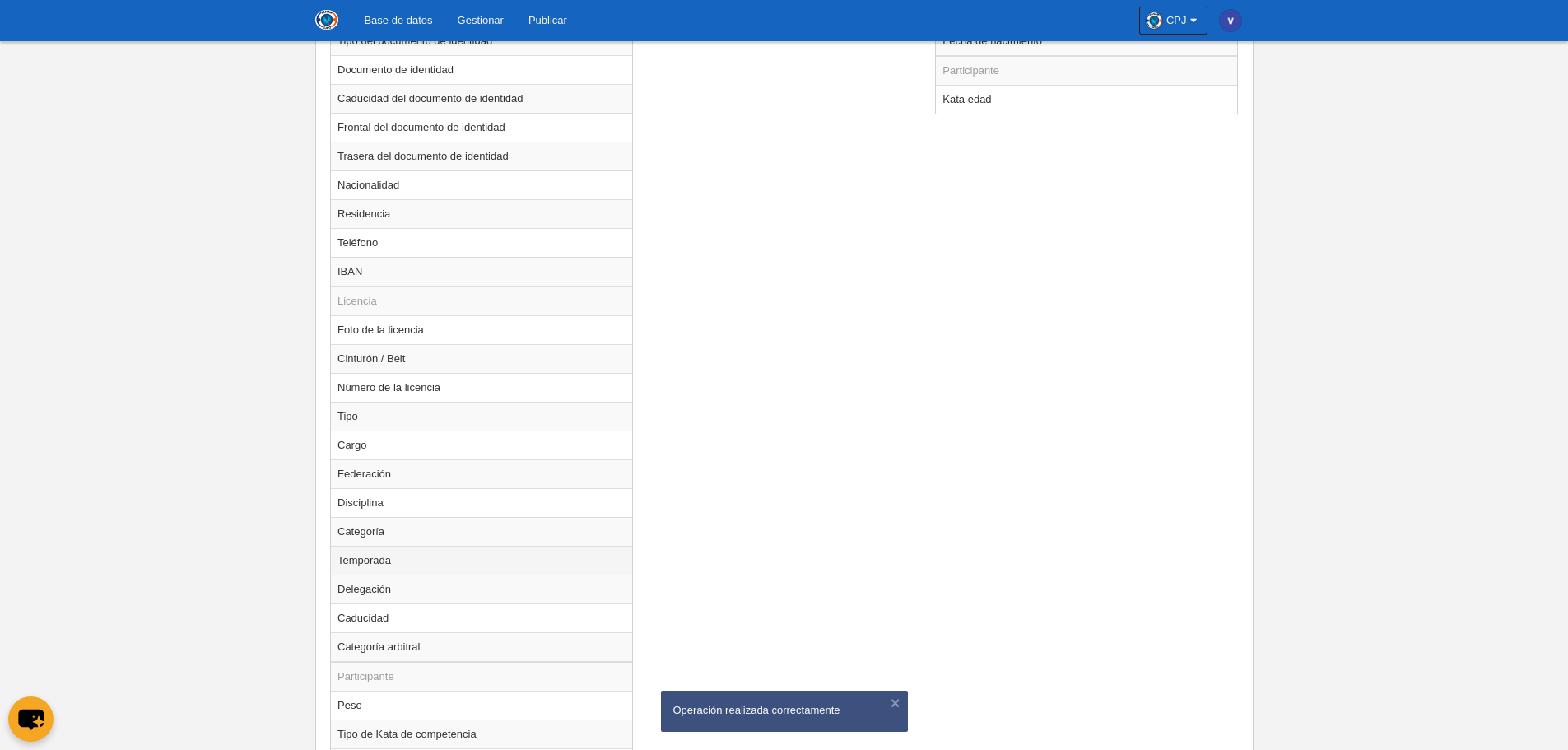
scroll to position [919, 0]
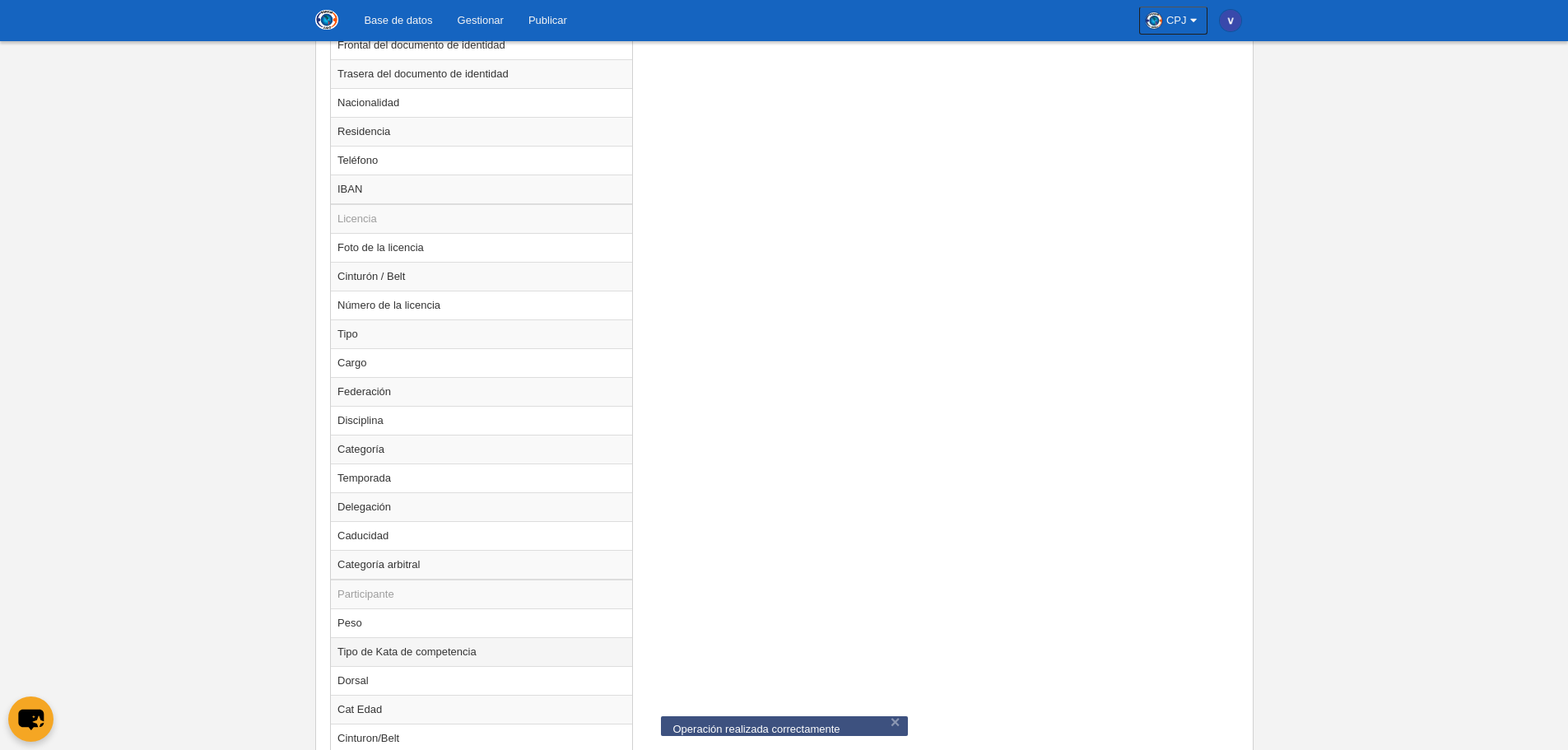
drag, startPoint x: 471, startPoint y: 650, endPoint x: 480, endPoint y: 647, distance: 9.5
click at [480, 647] on td "Tipo de Kata de competencia" at bounding box center [481, 652] width 301 height 29
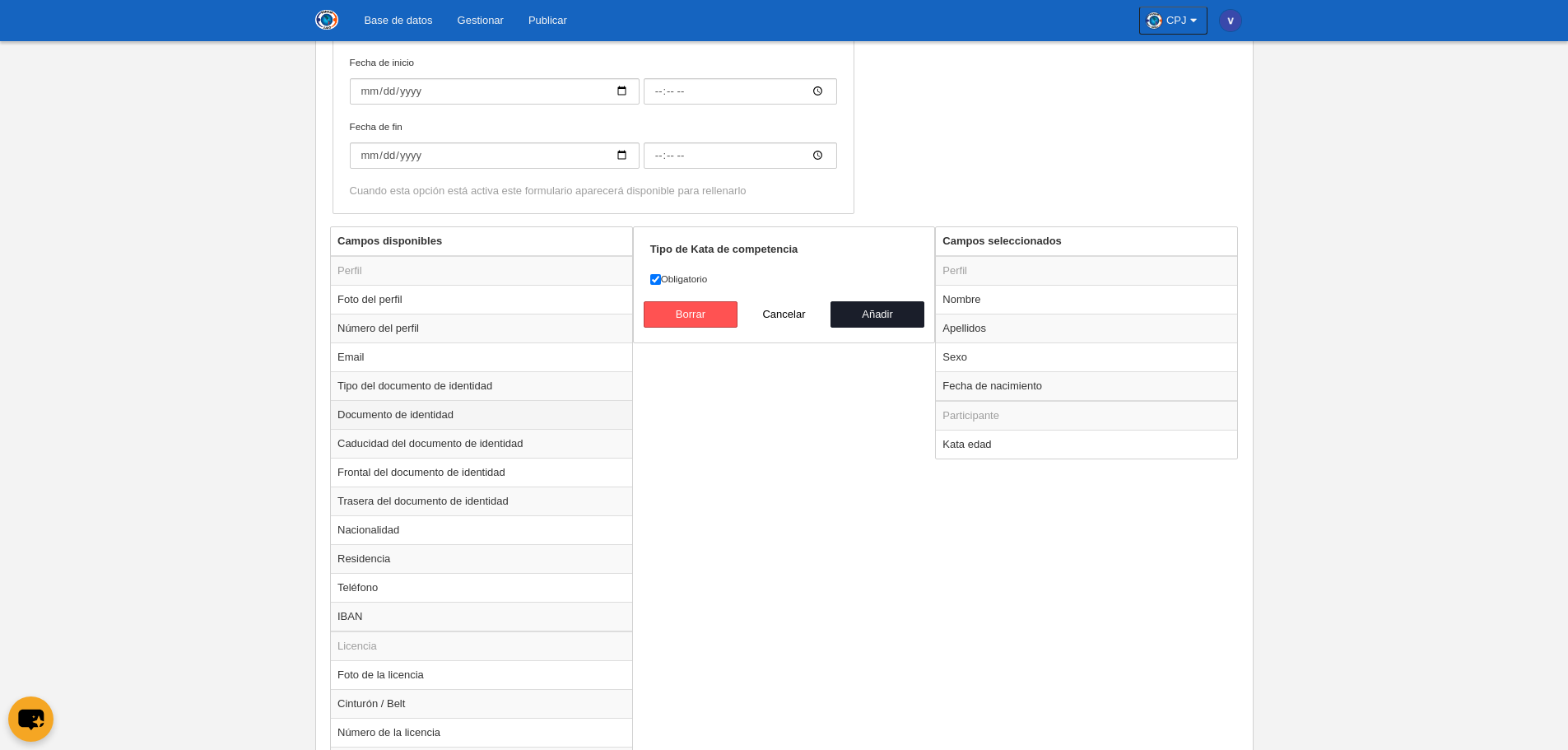
scroll to position [342, 0]
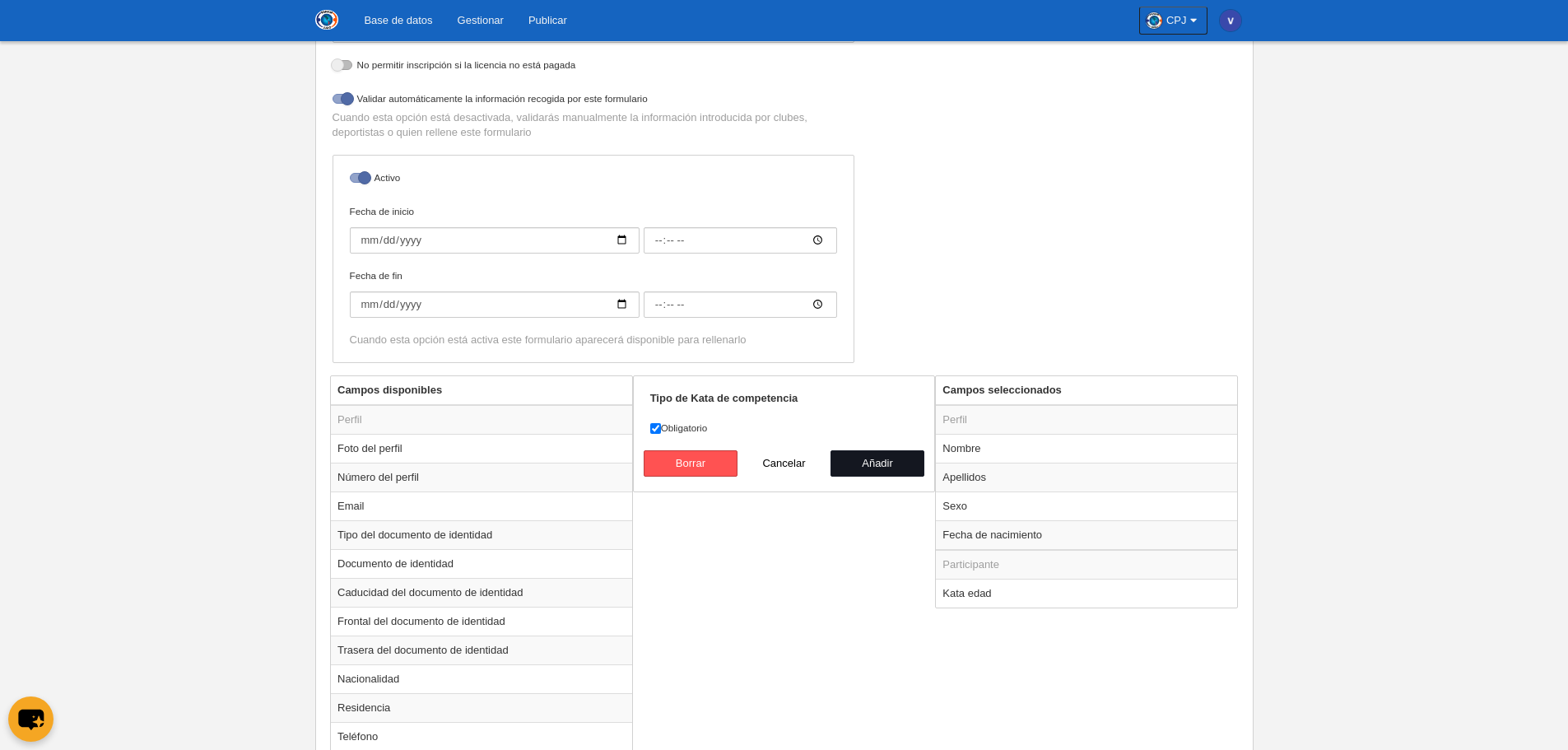
click at [884, 458] on button "Añadir" at bounding box center [877, 463] width 93 height 26
radio input "false"
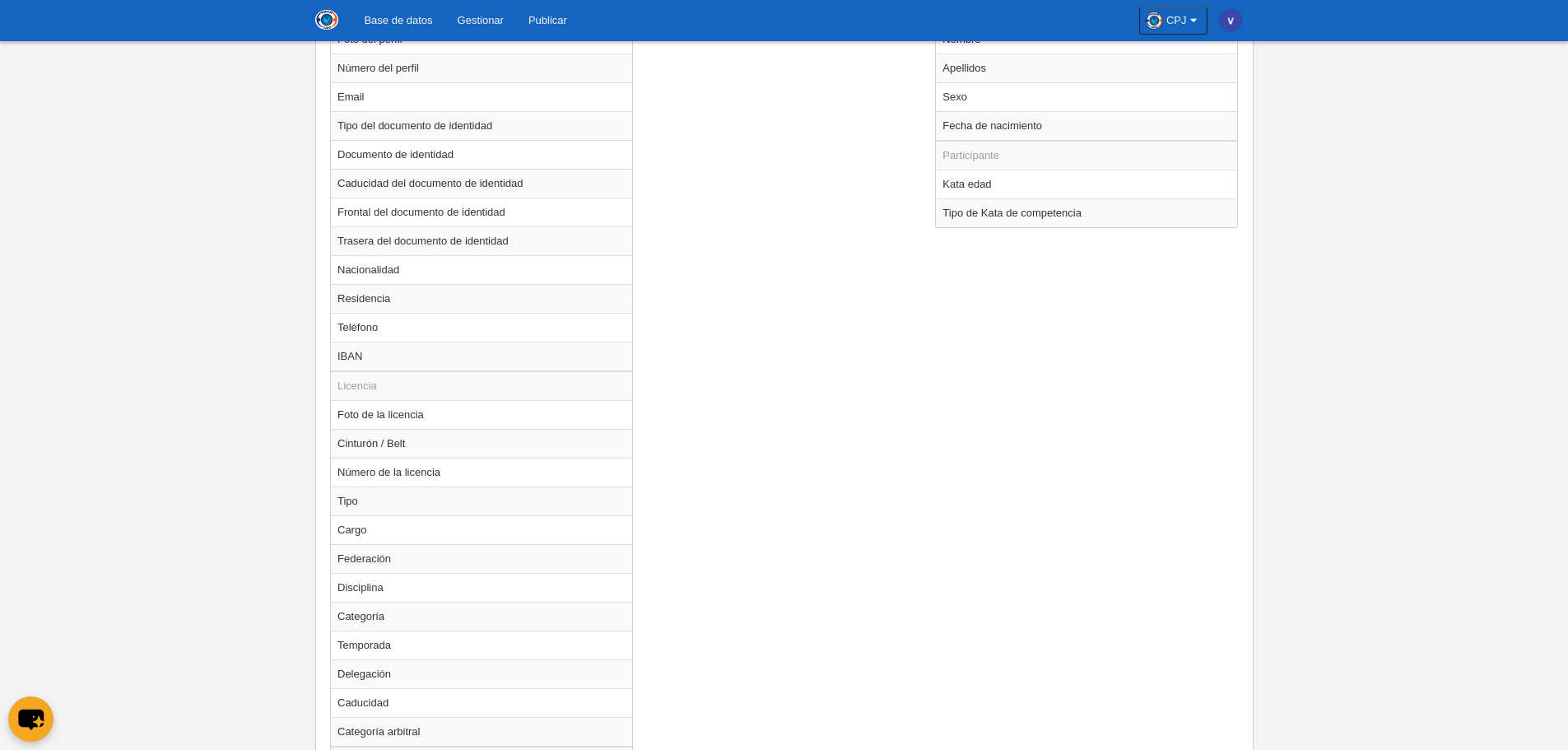
scroll to position [1018, 0]
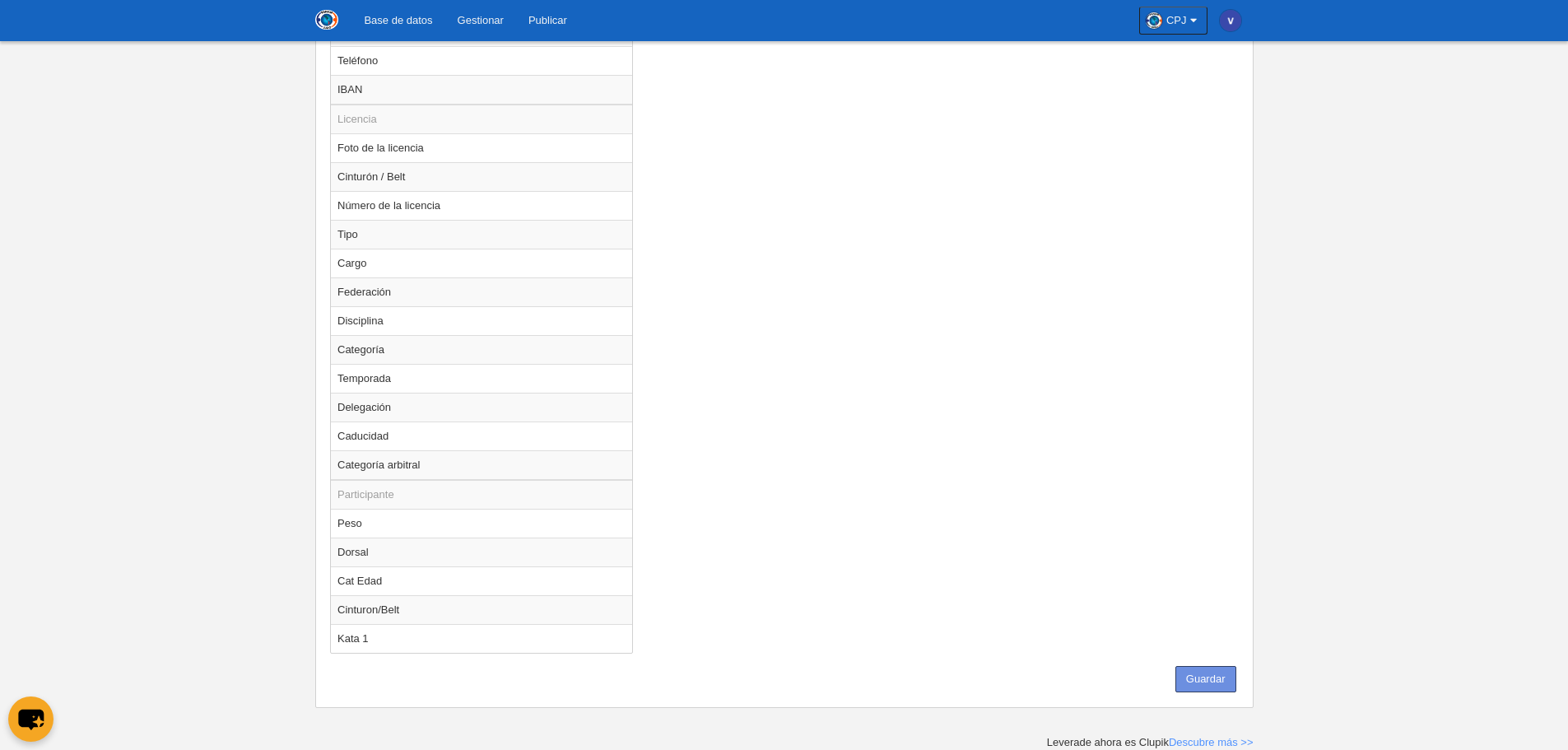
click at [1206, 683] on button "Guardar" at bounding box center [1206, 679] width 61 height 26
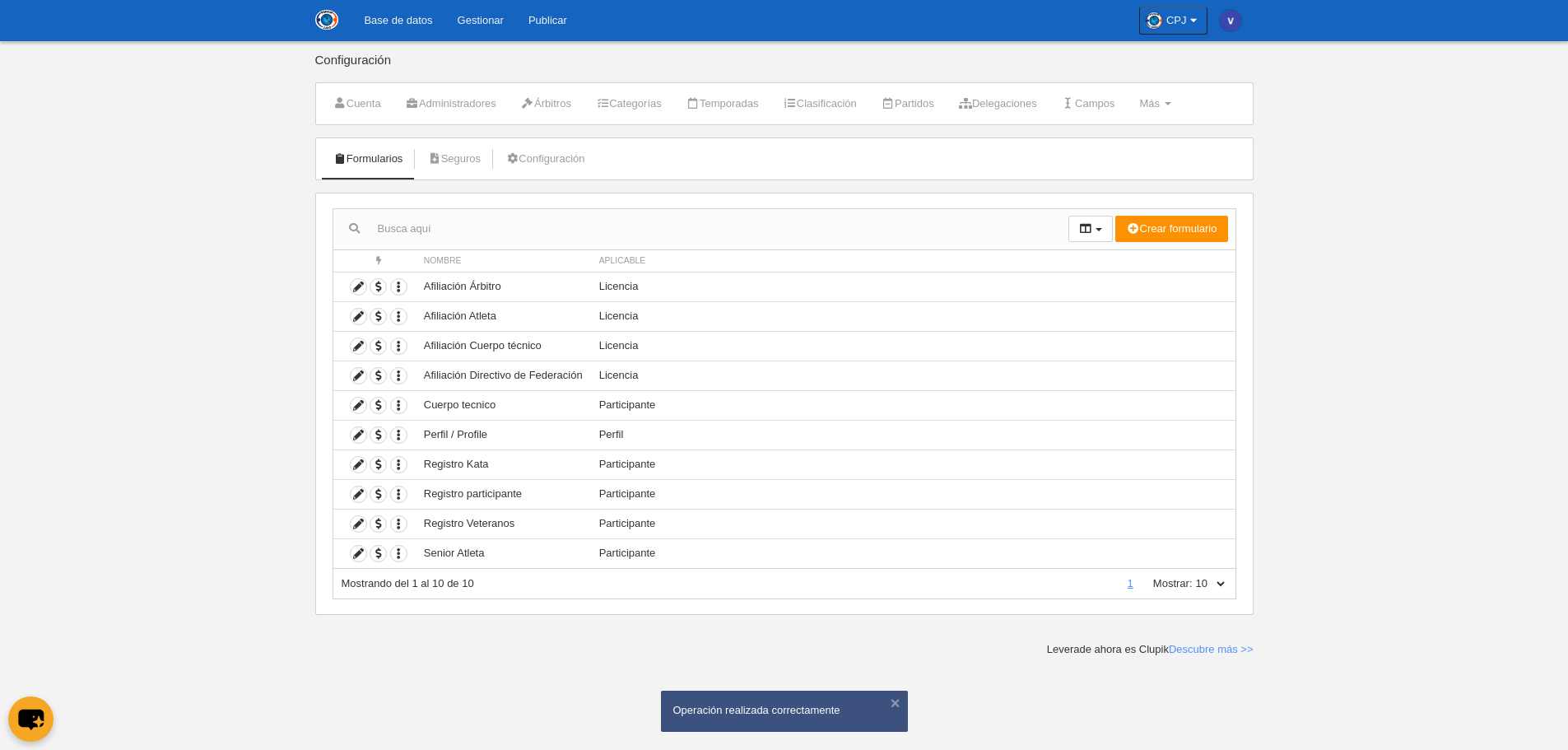
click at [410, 19] on link "Base de datos" at bounding box center [397, 20] width 93 height 41
